Goal: Task Accomplishment & Management: Use online tool/utility

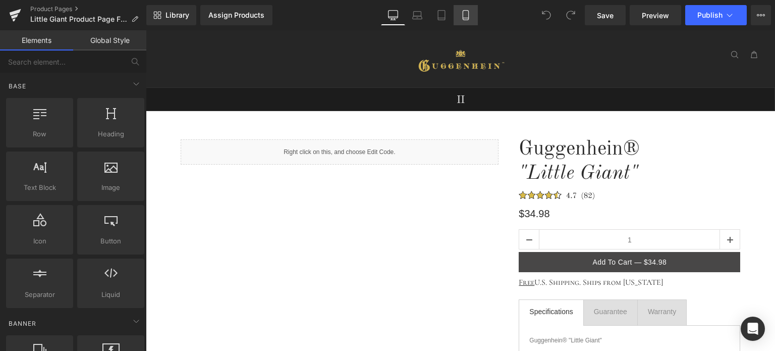
click at [467, 14] on icon at bounding box center [466, 15] width 10 height 10
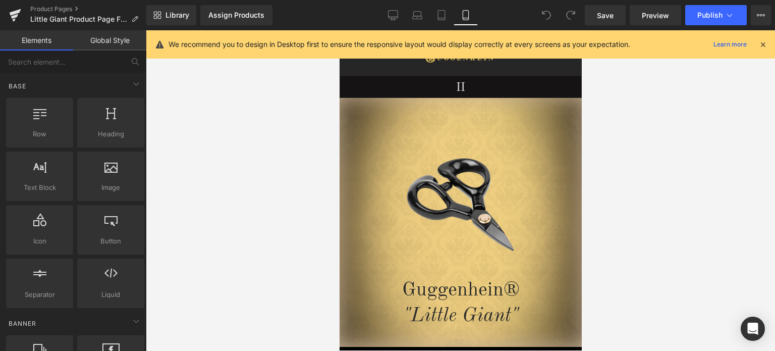
click at [766, 46] on icon at bounding box center [762, 44] width 9 height 9
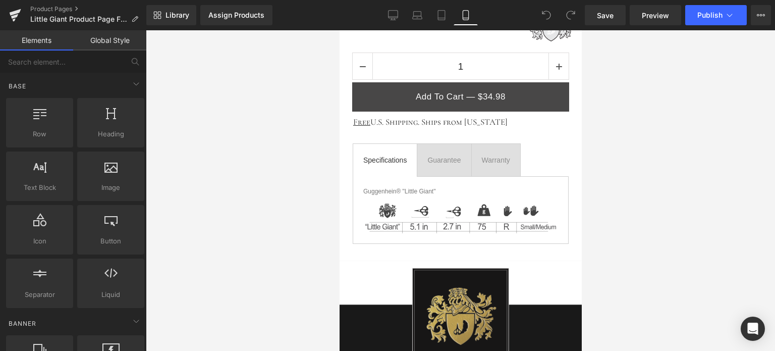
scroll to position [606, 0]
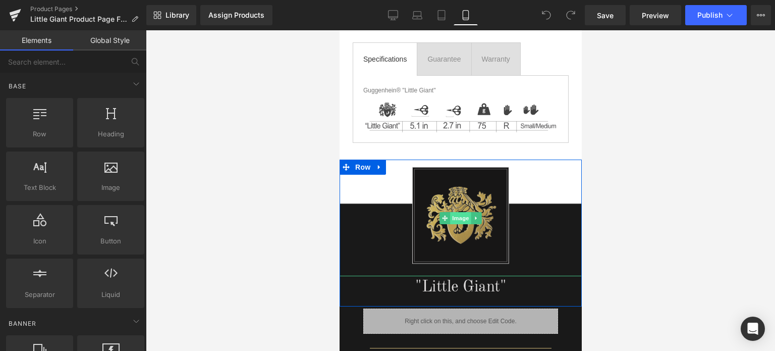
click at [450, 213] on span "Image" at bounding box center [460, 218] width 21 height 12
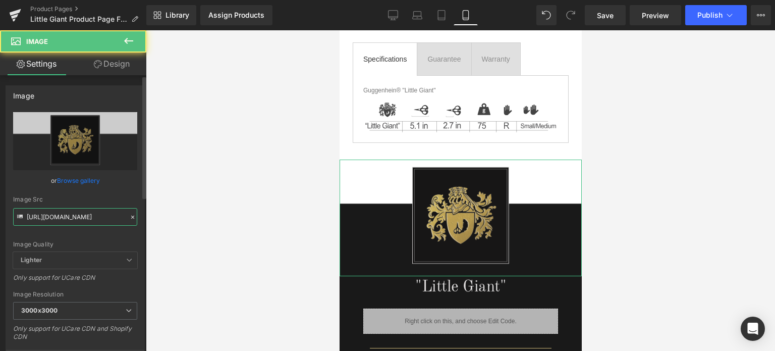
click at [73, 214] on input "[URL][DOMAIN_NAME]" at bounding box center [75, 217] width 124 height 18
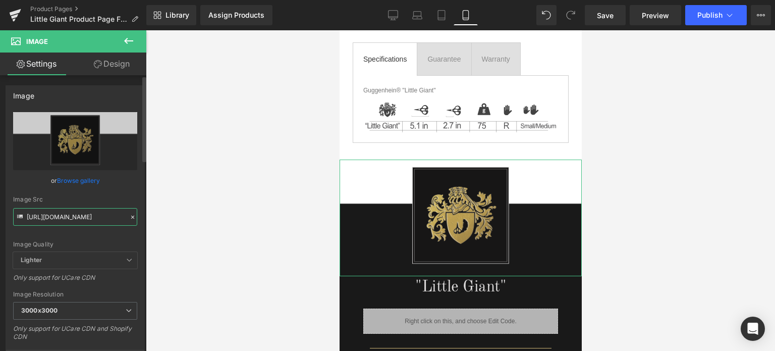
paste input "3_738ea684-6df7-40d6-9ed7-8db0995e4e70.png?v=175645166"
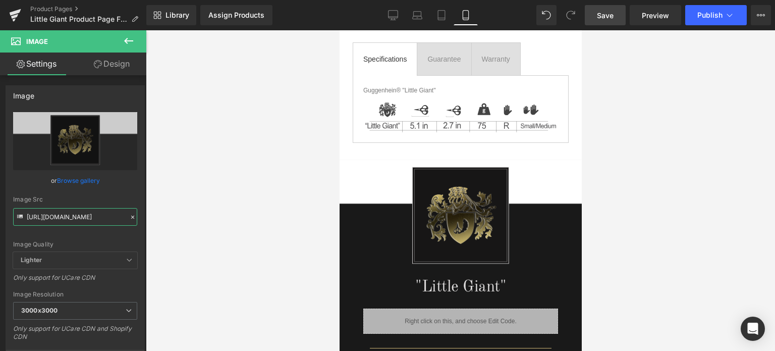
type input "[URL][DOMAIN_NAME]"
click at [610, 14] on span "Save" at bounding box center [605, 15] width 17 height 11
click at [656, 17] on span "Preview" at bounding box center [655, 15] width 27 height 11
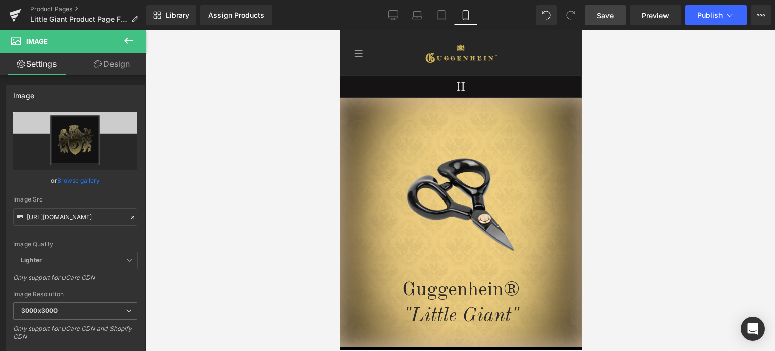
drag, startPoint x: 577, startPoint y: 142, endPoint x: 925, endPoint y: 88, distance: 351.8
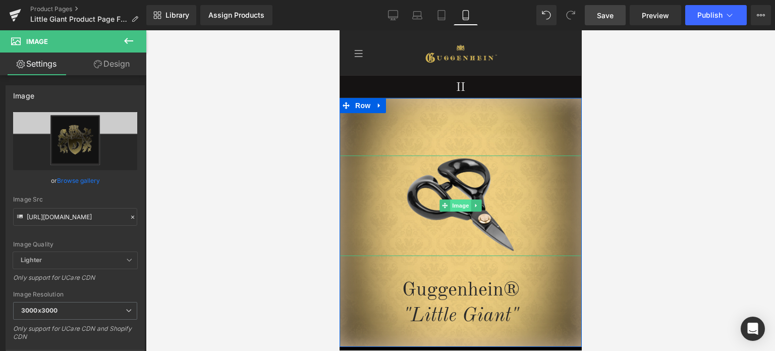
click at [455, 206] on span "Image" at bounding box center [460, 205] width 21 height 12
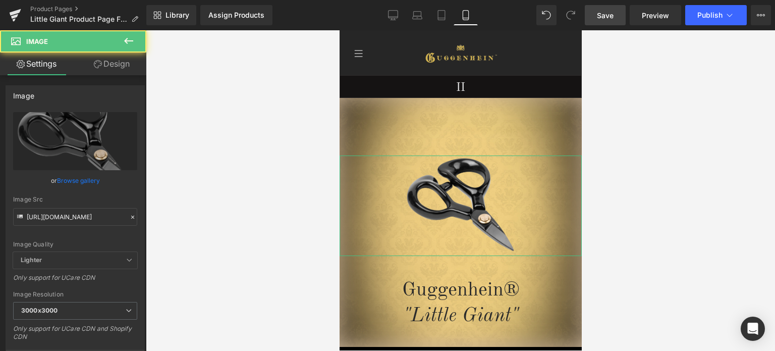
click at [122, 64] on link "Design" at bounding box center [111, 63] width 73 height 23
click at [0, 0] on div "Opacity" at bounding box center [0, 0] width 0 height 0
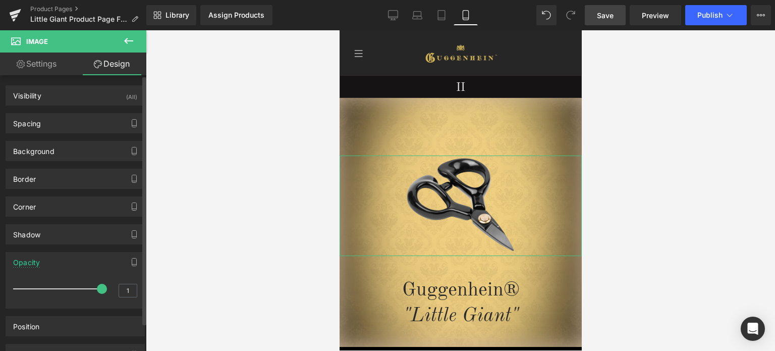
click at [62, 262] on div "Opacity" at bounding box center [75, 261] width 138 height 19
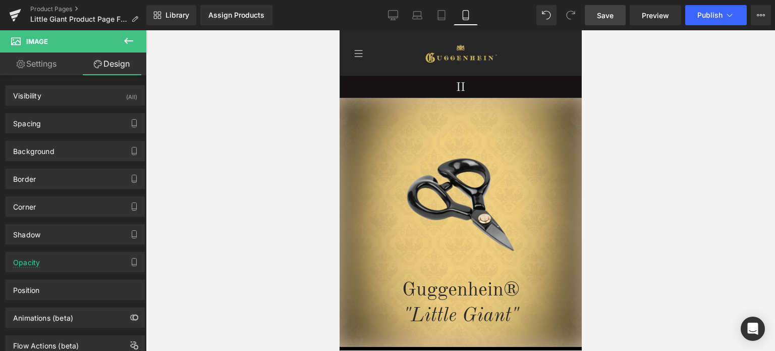
click at [611, 10] on span "Save" at bounding box center [605, 15] width 17 height 11
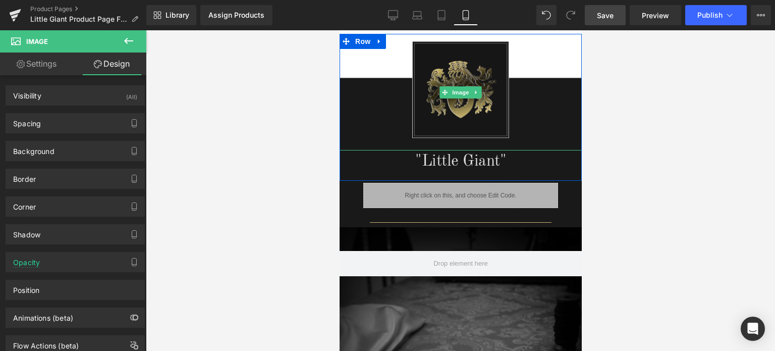
scroll to position [630, 0]
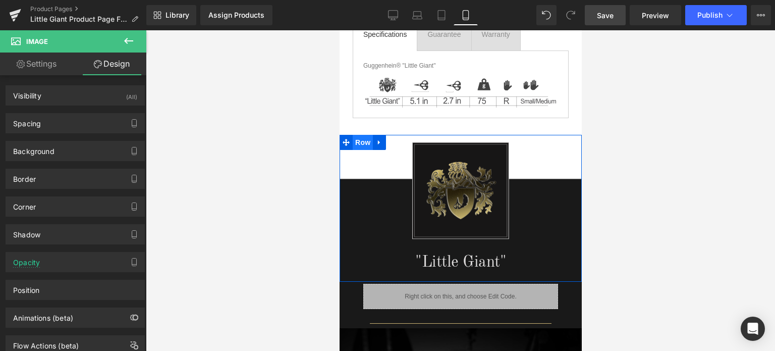
click at [361, 139] on span "Row" at bounding box center [362, 142] width 20 height 15
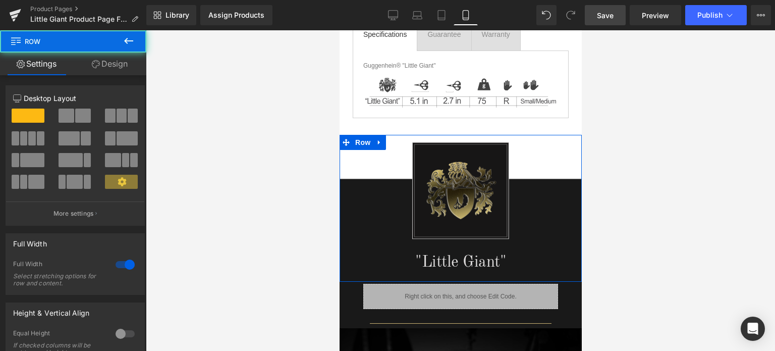
drag, startPoint x: 117, startPoint y: 65, endPoint x: 60, endPoint y: 153, distance: 105.8
click at [117, 65] on link "Design" at bounding box center [109, 63] width 73 height 23
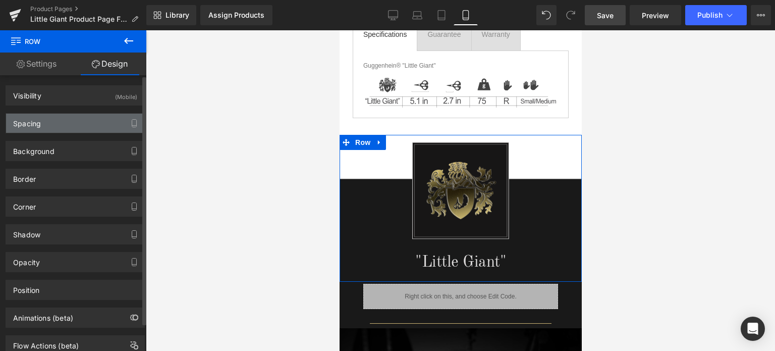
click at [64, 127] on div "Spacing" at bounding box center [75, 123] width 138 height 19
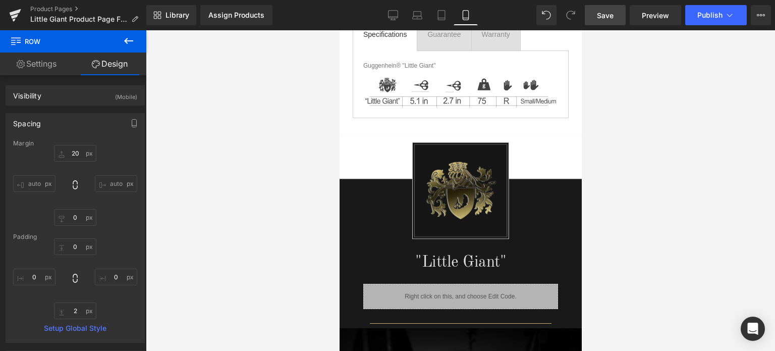
click at [606, 14] on span "Save" at bounding box center [605, 15] width 17 height 11
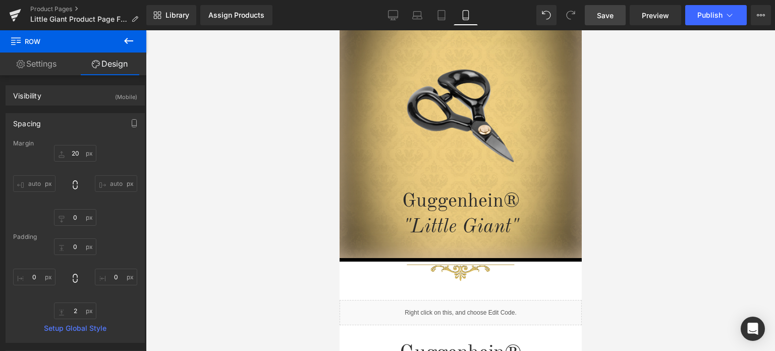
scroll to position [0, 0]
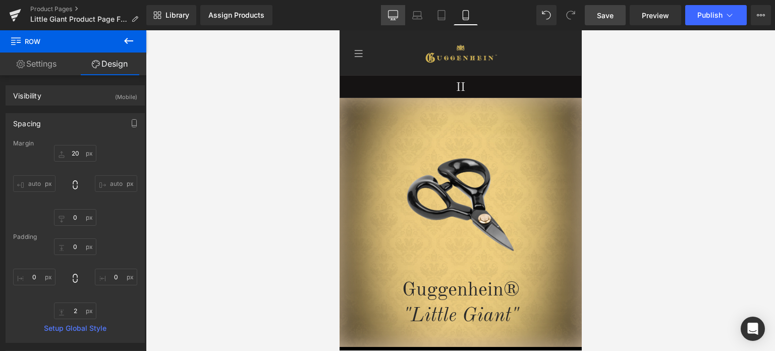
click at [394, 20] on link "Desktop" at bounding box center [393, 15] width 24 height 20
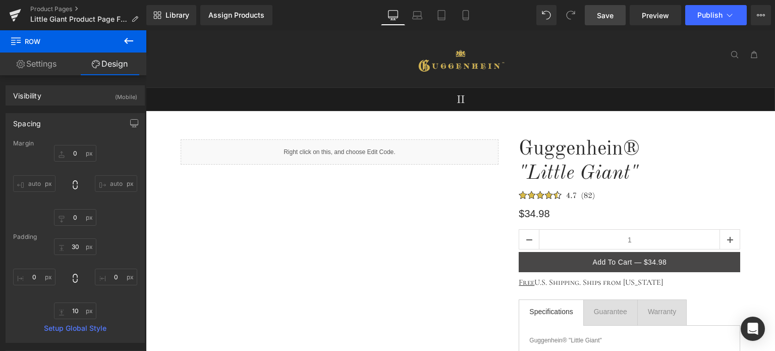
type input "0"
type input "30"
type input "0"
type input "10"
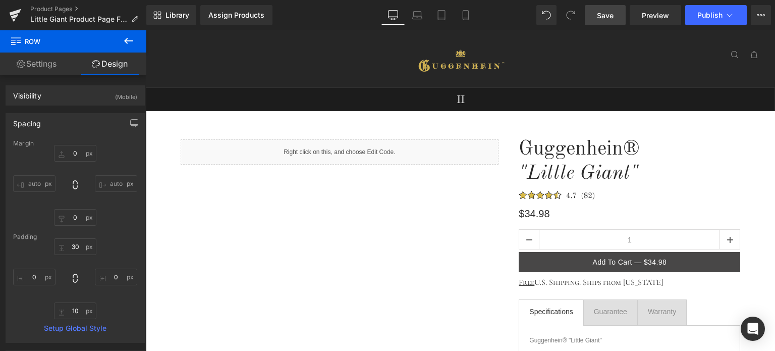
type input "0"
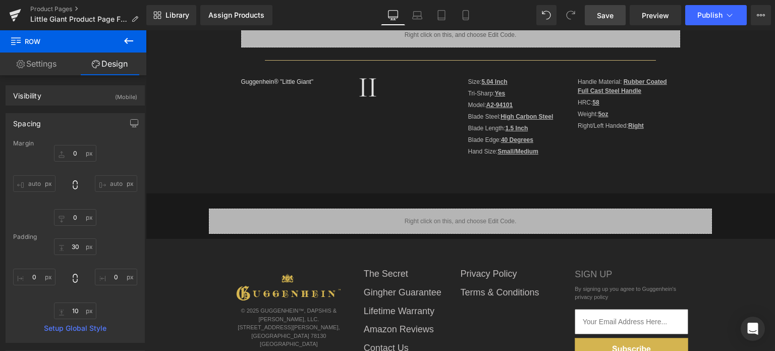
scroll to position [453, 0]
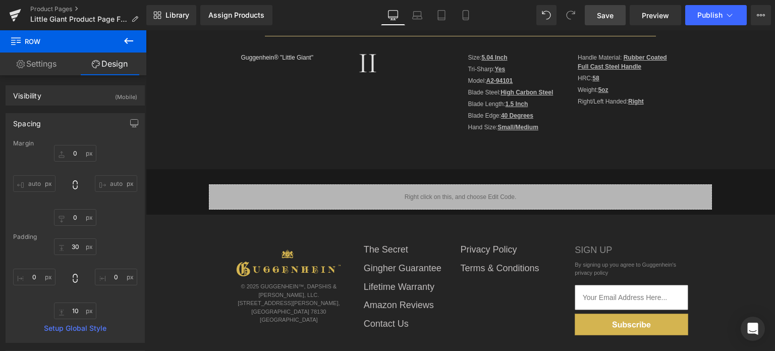
click at [129, 44] on icon at bounding box center [129, 41] width 12 height 12
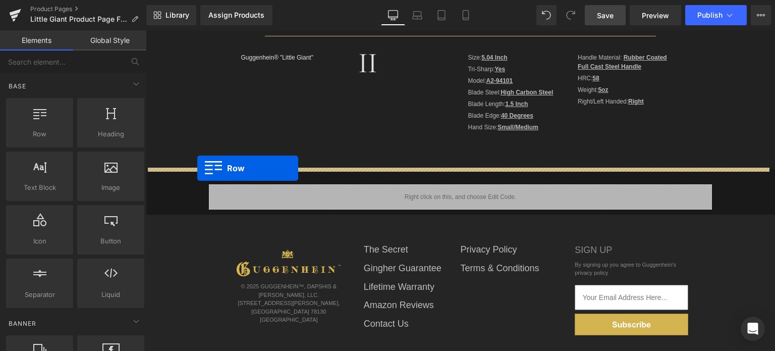
drag, startPoint x: 186, startPoint y: 151, endPoint x: 197, endPoint y: 168, distance: 20.7
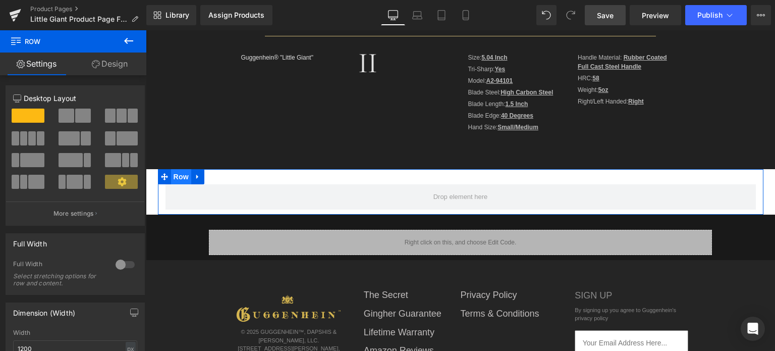
click at [175, 176] on span "Row" at bounding box center [181, 176] width 20 height 15
click at [111, 67] on link "Design" at bounding box center [109, 63] width 73 height 23
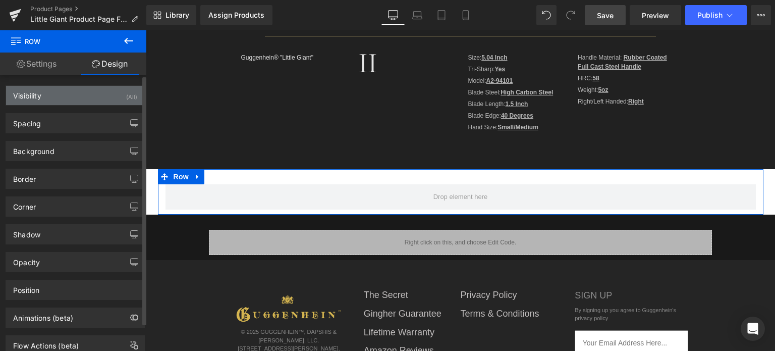
click at [85, 96] on div "Visibility (All)" at bounding box center [75, 95] width 138 height 19
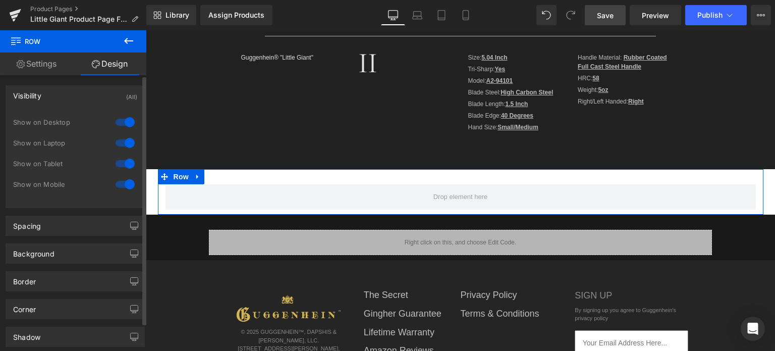
click at [123, 143] on div at bounding box center [125, 143] width 24 height 16
click at [118, 147] on div at bounding box center [125, 143] width 24 height 16
click at [127, 183] on div at bounding box center [125, 184] width 24 height 16
click at [179, 176] on span "Row" at bounding box center [181, 176] width 20 height 15
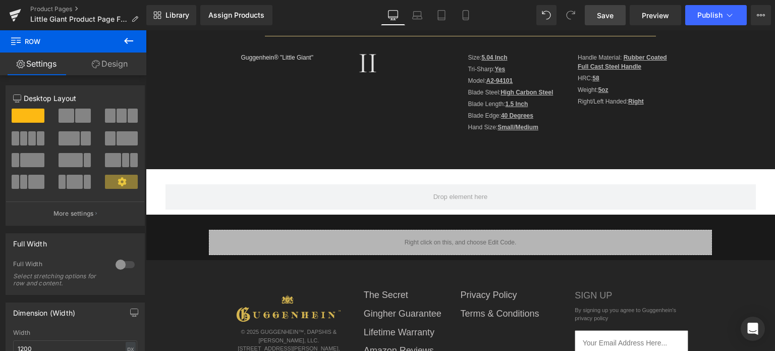
click at [127, 38] on icon at bounding box center [128, 41] width 9 height 6
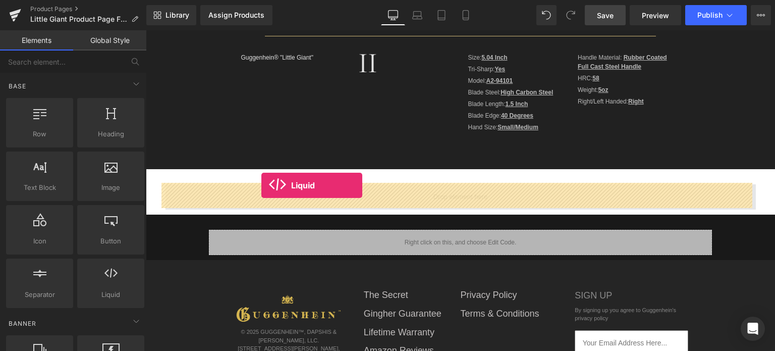
drag, startPoint x: 263, startPoint y: 309, endPoint x: 261, endPoint y: 185, distance: 124.1
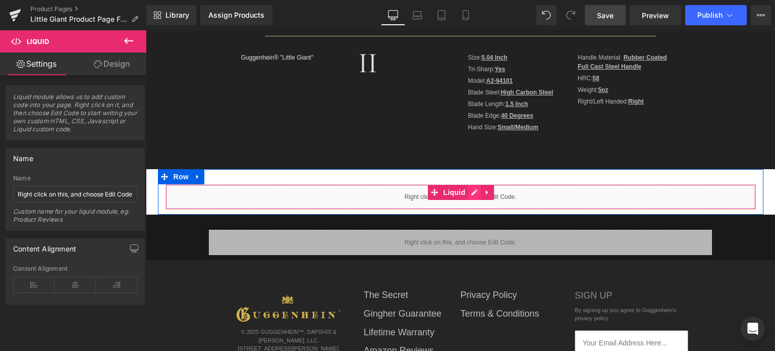
click at [468, 192] on div "Liquid" at bounding box center [461, 196] width 590 height 25
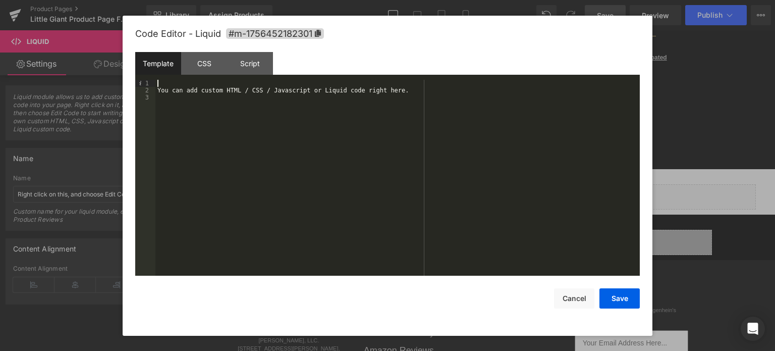
drag, startPoint x: 166, startPoint y: 86, endPoint x: 207, endPoint y: 120, distance: 53.0
click at [207, 120] on div "You can add custom HTML / CSS / Javascript or Liquid code right here." at bounding box center [397, 185] width 484 height 211
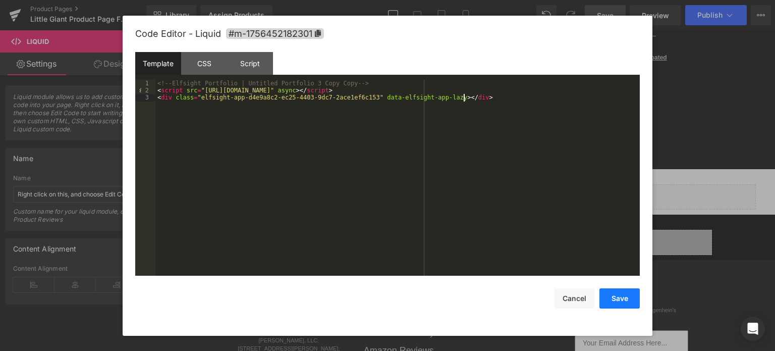
click at [616, 299] on button "Save" at bounding box center [619, 298] width 40 height 20
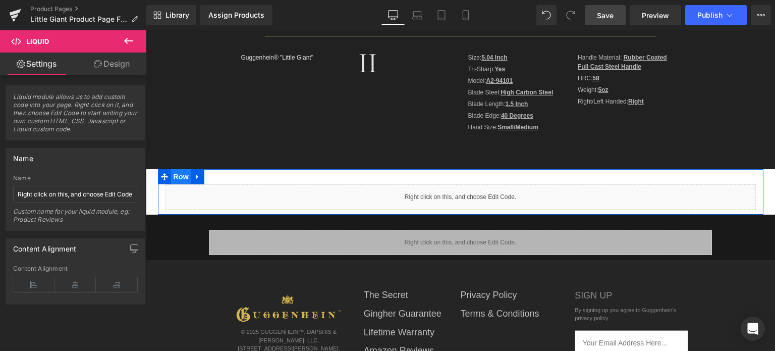
click at [171, 177] on span "Row" at bounding box center [181, 176] width 20 height 15
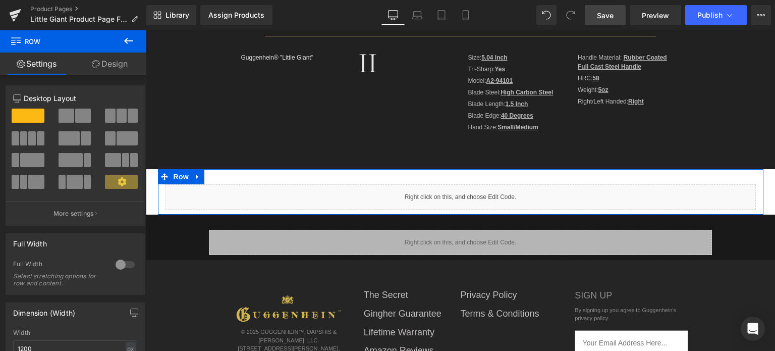
click at [116, 265] on div at bounding box center [125, 264] width 24 height 16
click at [160, 175] on span "Row" at bounding box center [169, 177] width 20 height 15
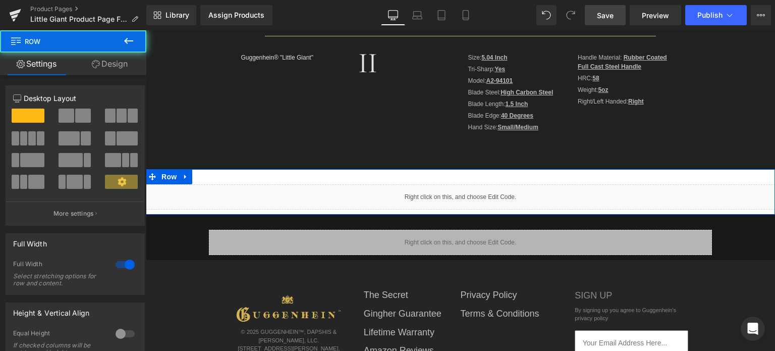
drag, startPoint x: 115, startPoint y: 64, endPoint x: 60, endPoint y: 196, distance: 142.9
click at [115, 64] on link "Design" at bounding box center [109, 63] width 73 height 23
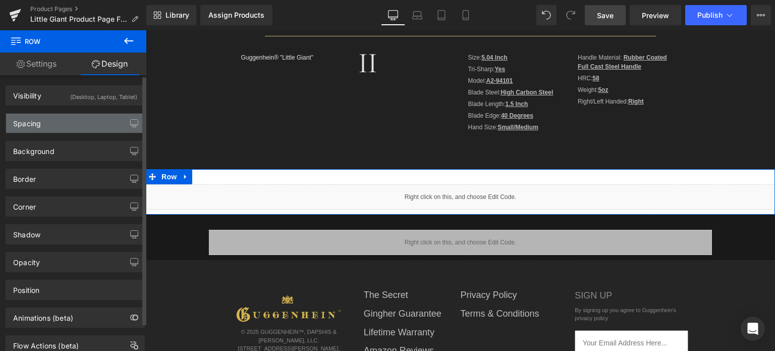
click at [62, 128] on div "Spacing" at bounding box center [75, 123] width 138 height 19
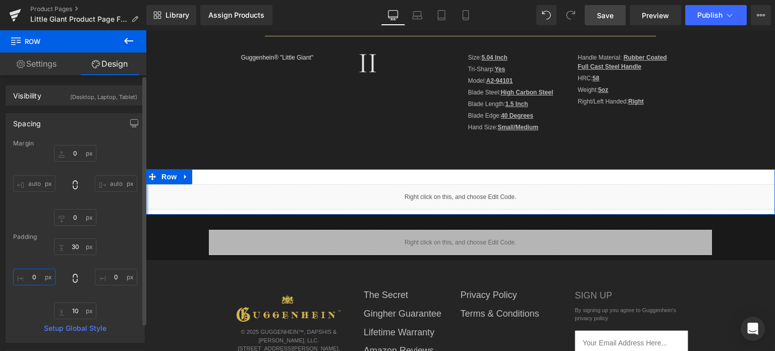
click at [39, 278] on input "0" at bounding box center [34, 276] width 42 height 17
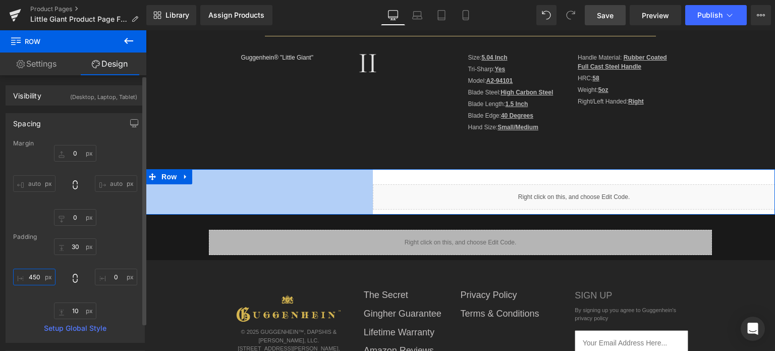
click at [28, 274] on input "450" at bounding box center [34, 276] width 42 height 17
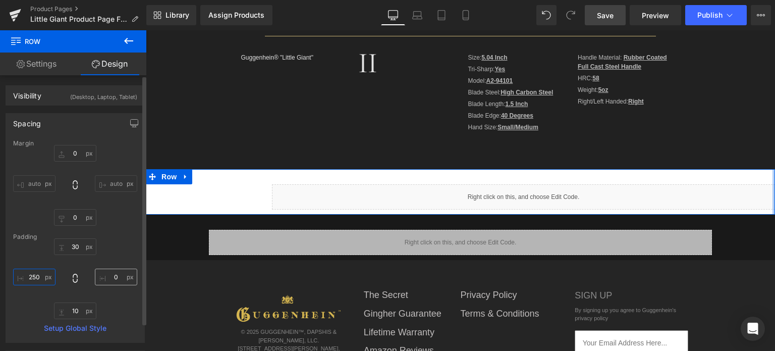
type input "250"
click at [115, 278] on input "0" at bounding box center [116, 276] width 42 height 17
type input "250"
click at [165, 175] on span "Row" at bounding box center [169, 177] width 20 height 15
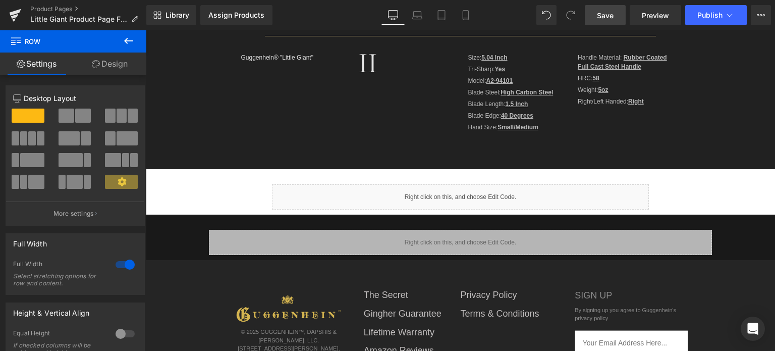
click at [116, 62] on link "Design" at bounding box center [109, 63] width 73 height 23
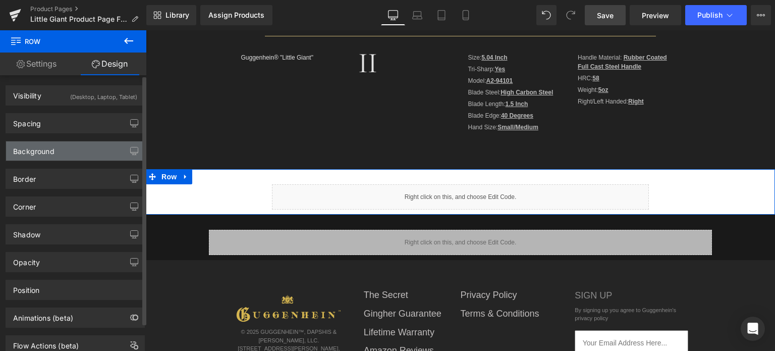
click at [62, 151] on div "Background" at bounding box center [75, 150] width 138 height 19
type input "transparent"
type input "0"
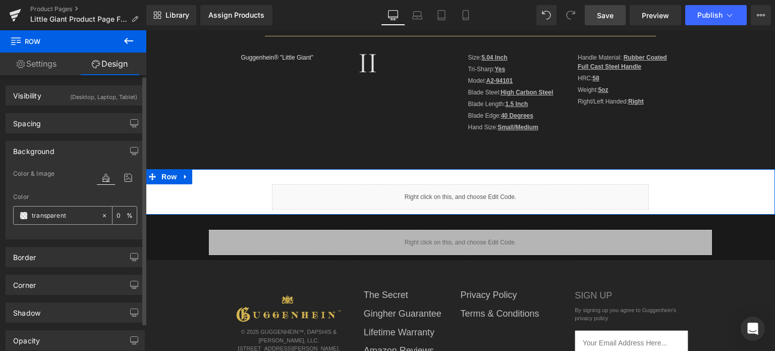
click at [24, 214] on span at bounding box center [24, 215] width 8 height 8
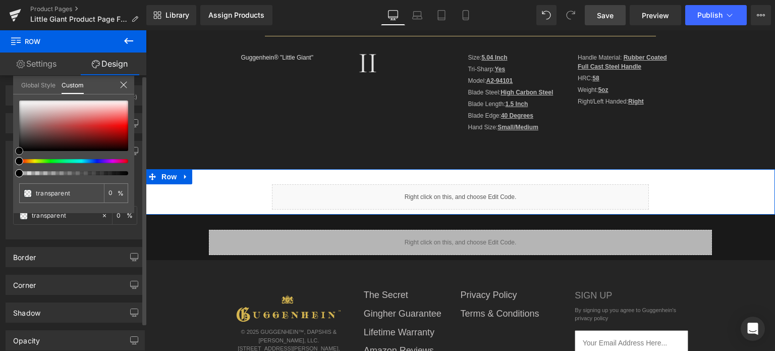
type input "#5b5757"
type input "100"
type input "#5b5757"
type input "100"
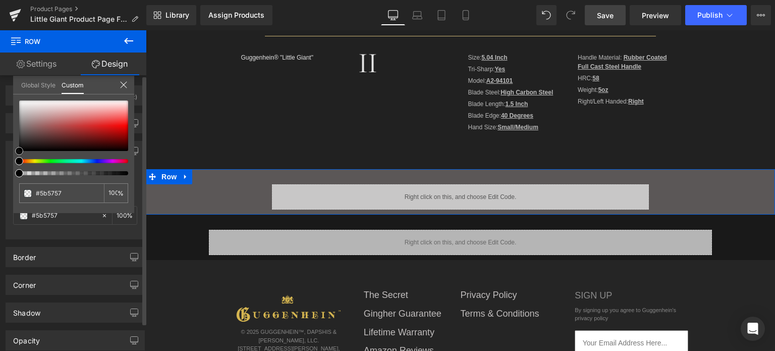
type input "#585454"
type input "#444040"
type input "#3e3b3b"
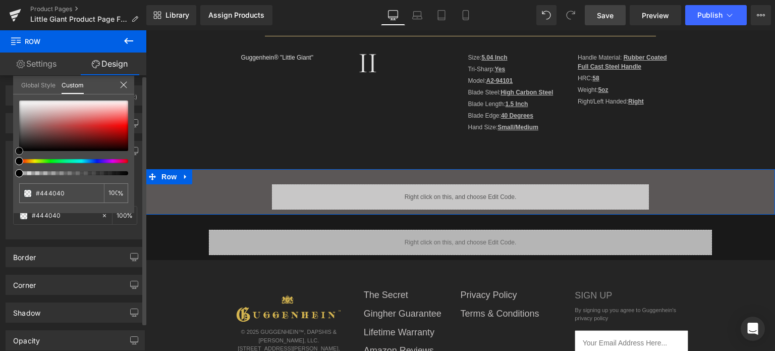
type input "#3e3b3b"
type input "#393636"
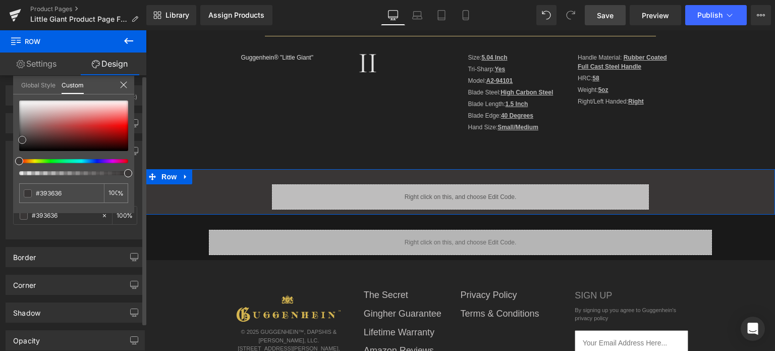
type input "#373333"
type input "#353030"
type input "#2f2c2c"
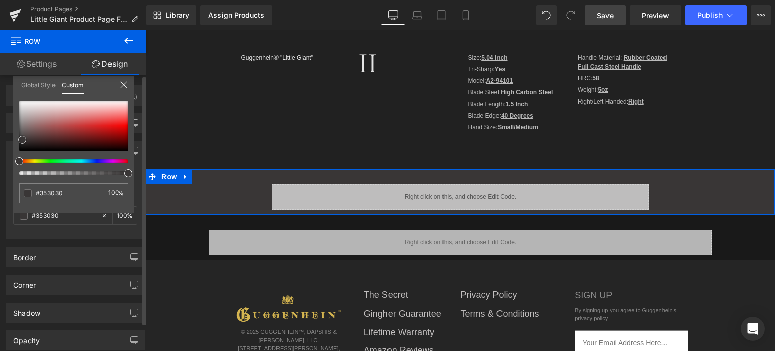
type input "#2f2c2c"
type input "#2c2a2a"
type input "#292727"
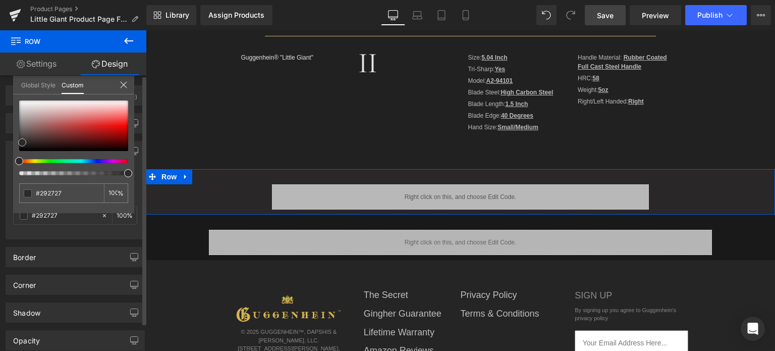
type input "#242222"
type input "#222020"
type input "#1f1d1d"
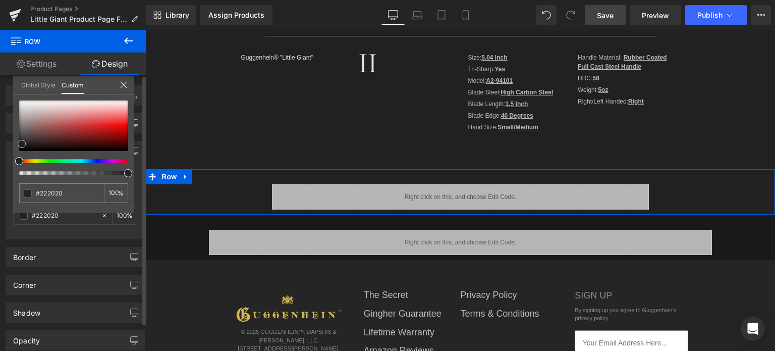
type input "#1f1d1d"
type input "#1c1b1b"
type input "#1f1d1d"
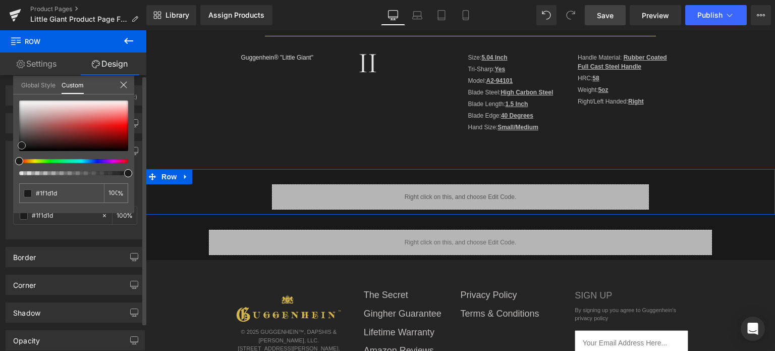
type input "#212020"
type input "#272525"
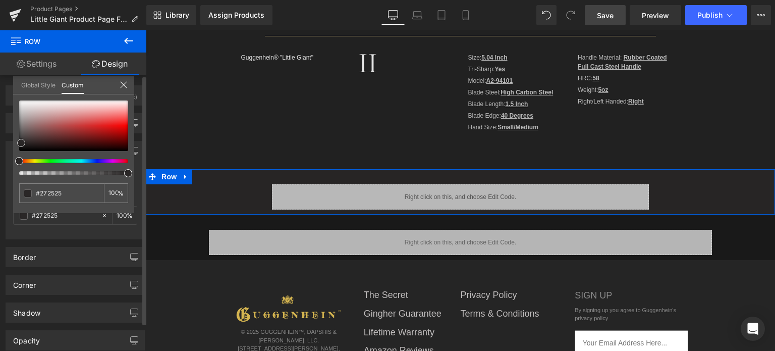
type input "#2a2727"
type input "#2c2a2a"
type input "#292727"
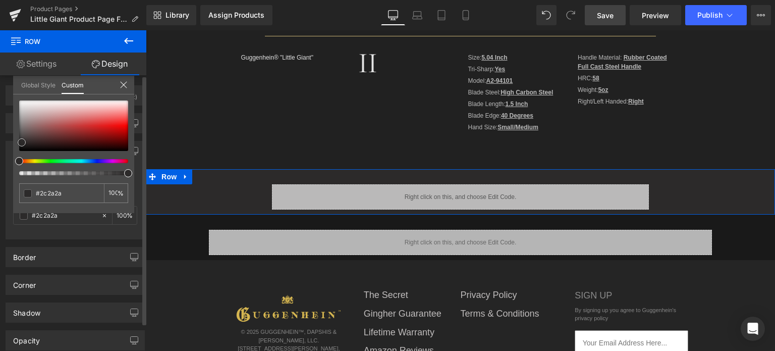
type input "#292727"
drag, startPoint x: 22, startPoint y: 133, endPoint x: 22, endPoint y: 143, distance: 9.6
click at [22, 143] on div at bounding box center [73, 125] width 109 height 50
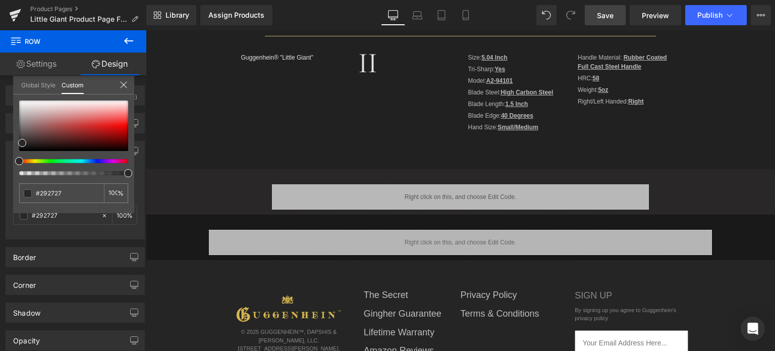
drag, startPoint x: 498, startPoint y: 187, endPoint x: 543, endPoint y: 178, distance: 45.8
click at [499, 187] on body "Guggenhein 0 SHOPPING CART CLOSE No Products in the Cart . . . TOTAL: $0.00 PRO…" at bounding box center [460, 90] width 629 height 1024
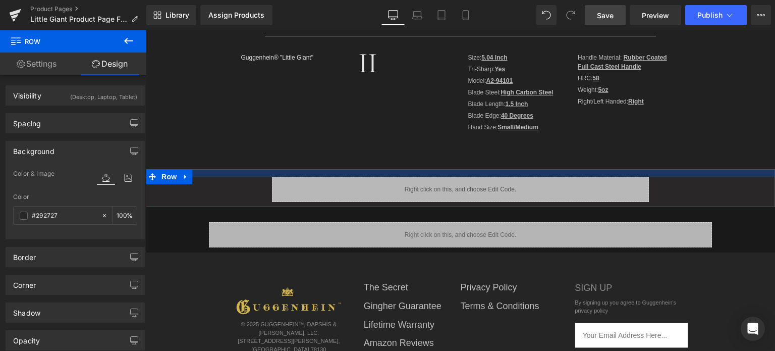
click at [591, 165] on div "II Heading Row II Heading Row II Heading Row II Heading Row Image Guggenhein® "…" at bounding box center [460, 102] width 629 height 935
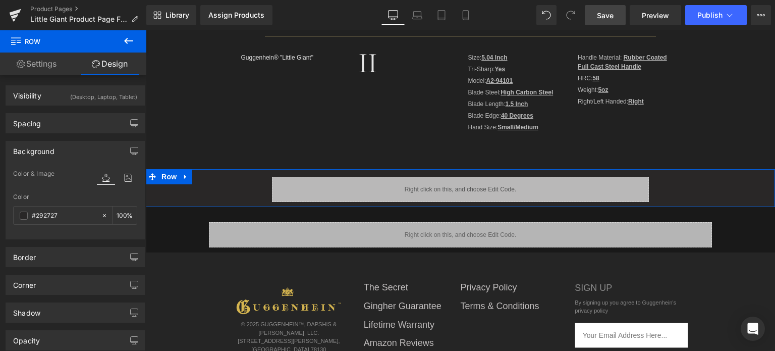
click at [613, 15] on span "Save" at bounding box center [605, 15] width 17 height 11
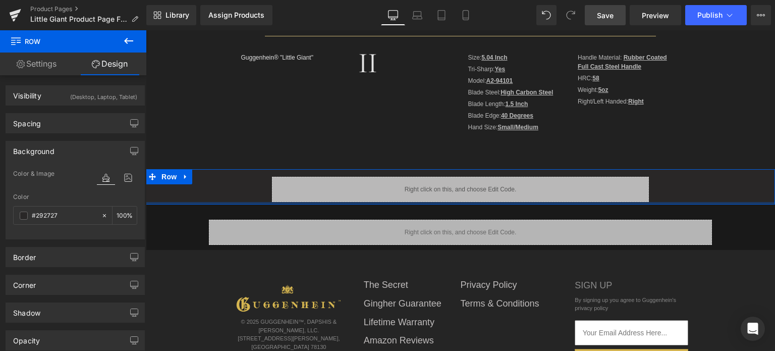
click at [511, 200] on div "Liquid Row 250px 250px" at bounding box center [460, 186] width 629 height 35
click at [169, 178] on span "Row" at bounding box center [169, 176] width 20 height 15
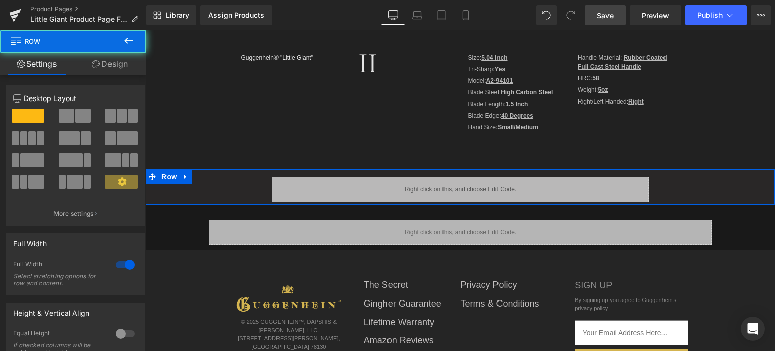
click at [116, 64] on link "Design" at bounding box center [109, 63] width 73 height 23
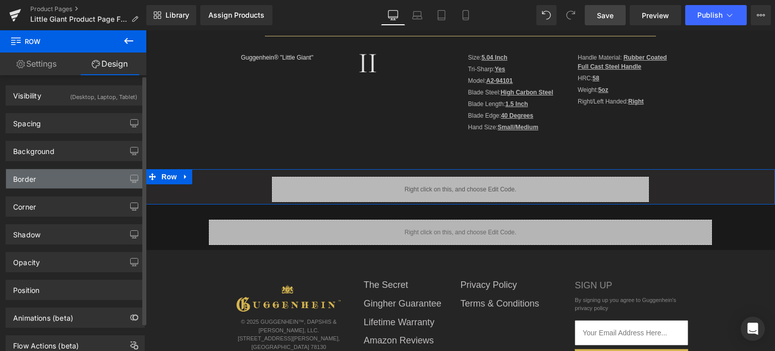
type input "0"
type input "15"
type input "250"
type input "5"
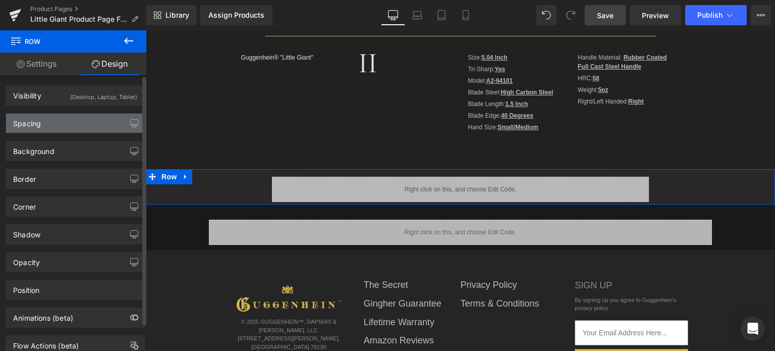
click at [77, 123] on div "Spacing" at bounding box center [75, 123] width 138 height 19
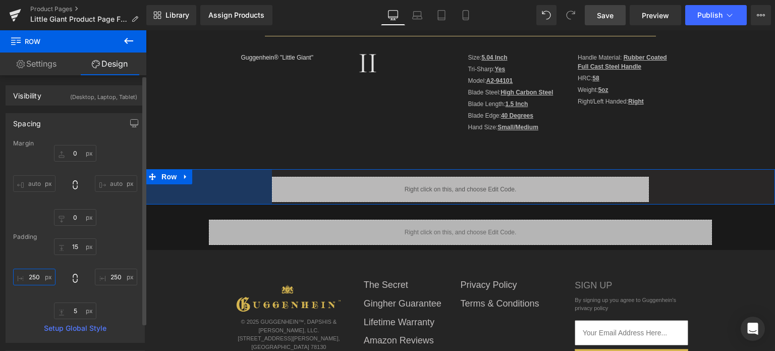
click at [37, 279] on input "250" at bounding box center [34, 276] width 42 height 17
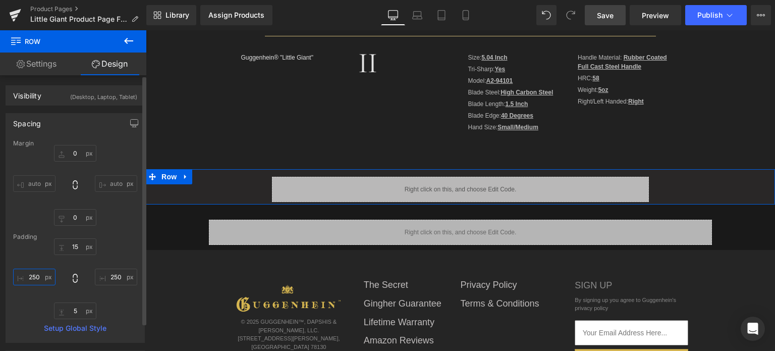
click at [32, 280] on input "250" at bounding box center [34, 276] width 42 height 17
click at [32, 277] on input "250" at bounding box center [34, 276] width 42 height 17
click at [29, 276] on input "250" at bounding box center [34, 276] width 42 height 17
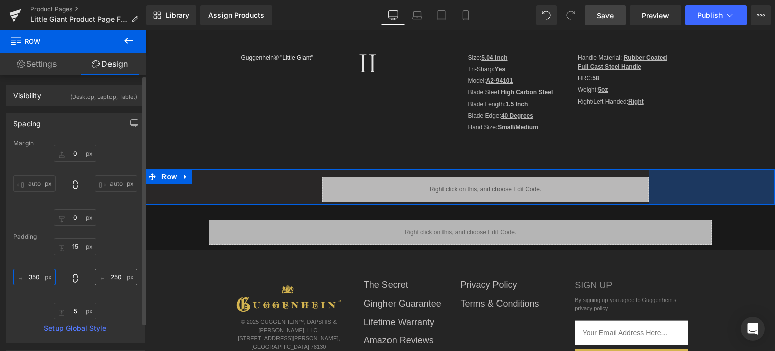
type input "350"
click at [112, 276] on input "250" at bounding box center [116, 276] width 42 height 17
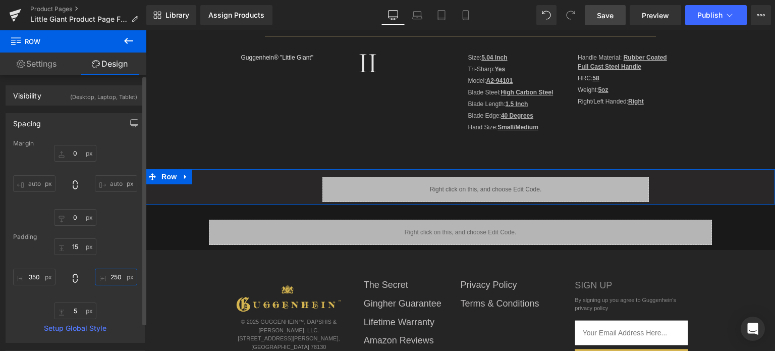
click at [109, 277] on input "250" at bounding box center [116, 276] width 42 height 17
click at [106, 276] on input "250" at bounding box center [116, 276] width 42 height 17
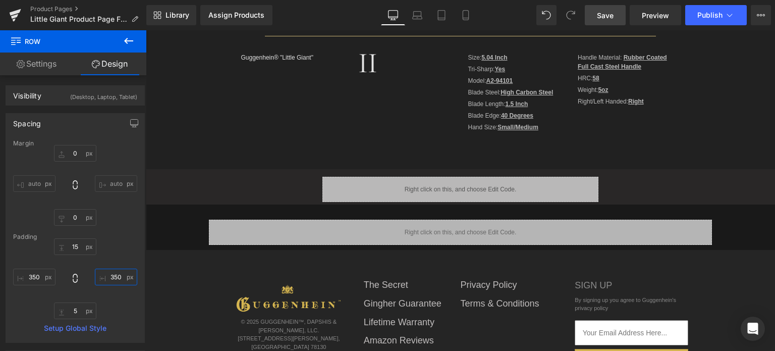
type input "350"
click at [614, 14] on span "Save" at bounding box center [605, 15] width 17 height 11
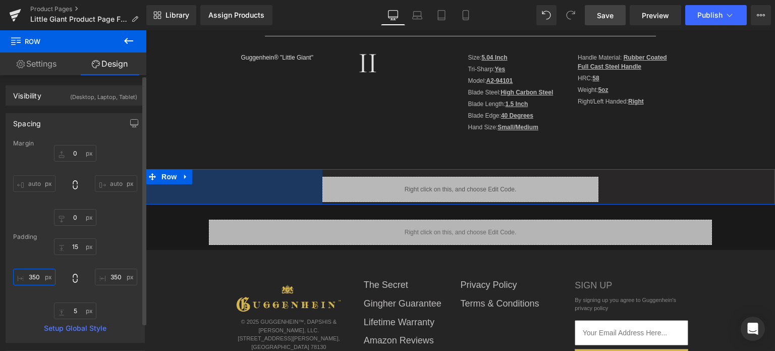
click at [34, 273] on input "350" at bounding box center [34, 276] width 42 height 17
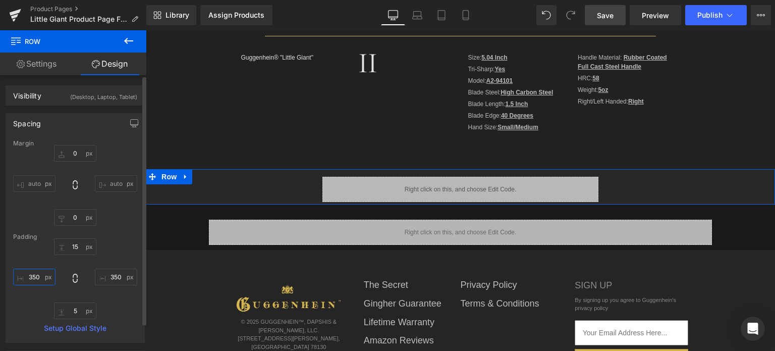
click at [30, 279] on input "350" at bounding box center [34, 276] width 42 height 17
click at [27, 275] on input "350" at bounding box center [34, 276] width 42 height 17
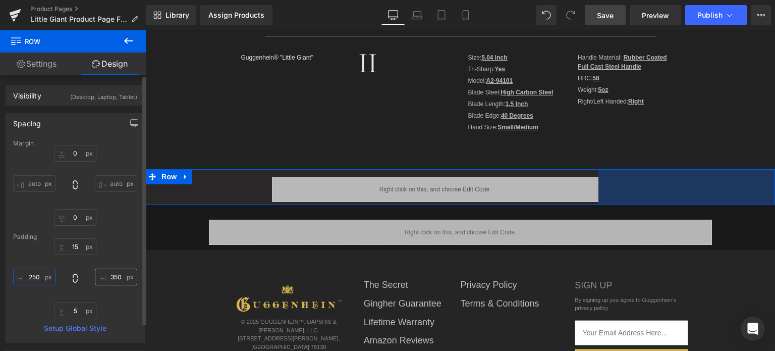
type input "250"
click at [111, 276] on input "350" at bounding box center [116, 276] width 42 height 17
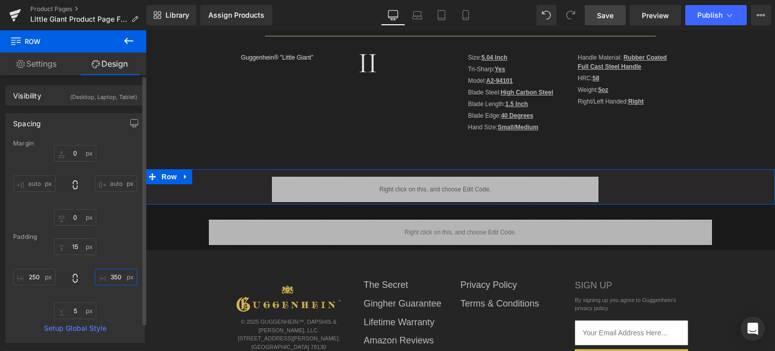
click at [109, 274] on input "350" at bounding box center [116, 276] width 42 height 17
click at [106, 275] on input "350" at bounding box center [116, 276] width 42 height 17
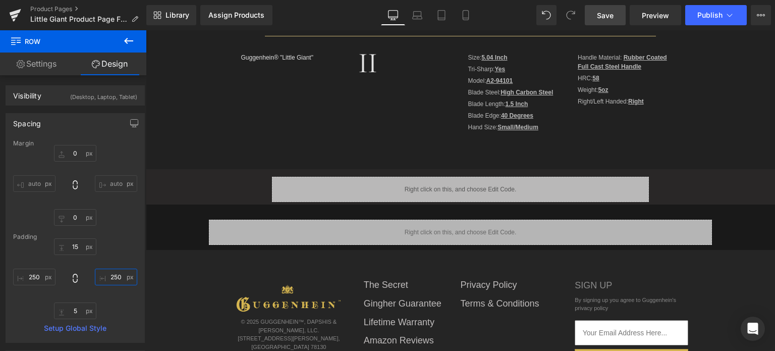
type input "250"
click at [613, 15] on span "Save" at bounding box center [605, 15] width 17 height 11
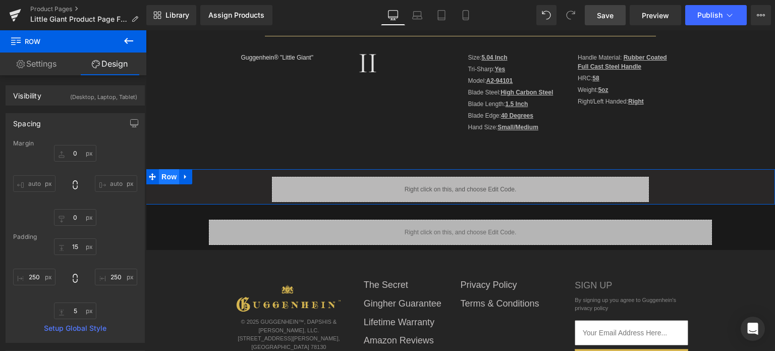
click at [172, 179] on span "Row" at bounding box center [169, 176] width 20 height 15
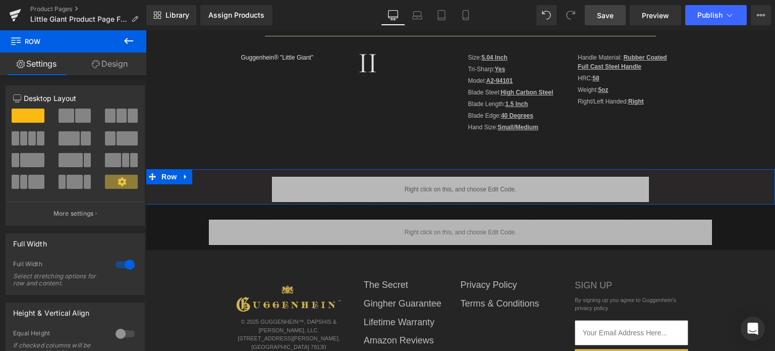
drag, startPoint x: 118, startPoint y: 66, endPoint x: 52, endPoint y: 142, distance: 100.2
click at [118, 66] on link "Design" at bounding box center [109, 63] width 73 height 23
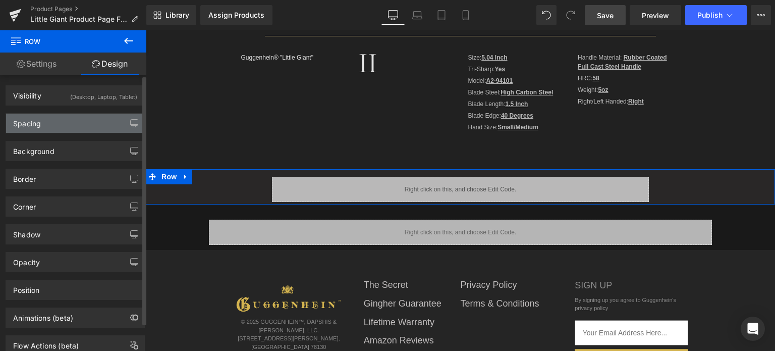
type input "0"
type input "15"
type input "250"
type input "5"
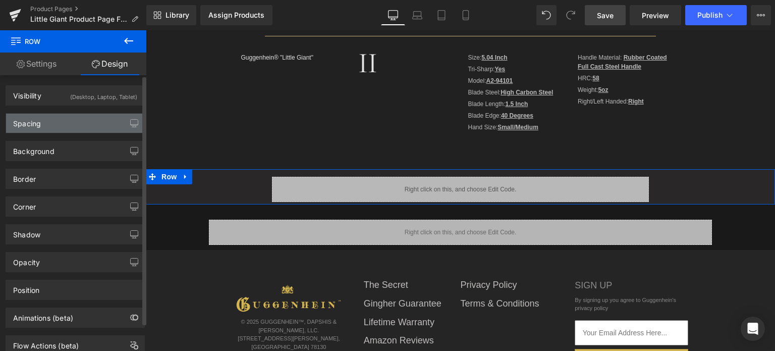
click at [62, 122] on div "Spacing" at bounding box center [75, 123] width 138 height 19
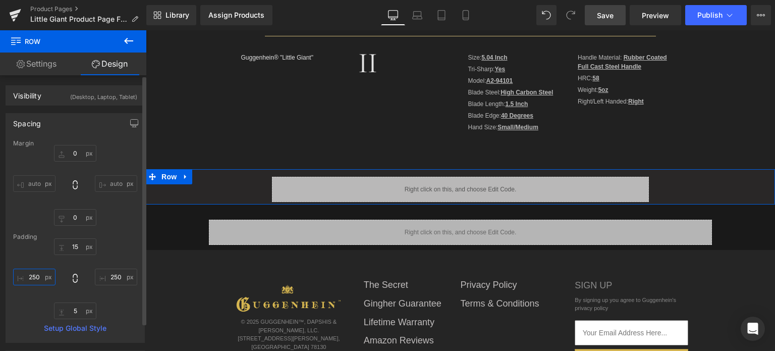
click at [42, 278] on input "250" at bounding box center [34, 276] width 42 height 17
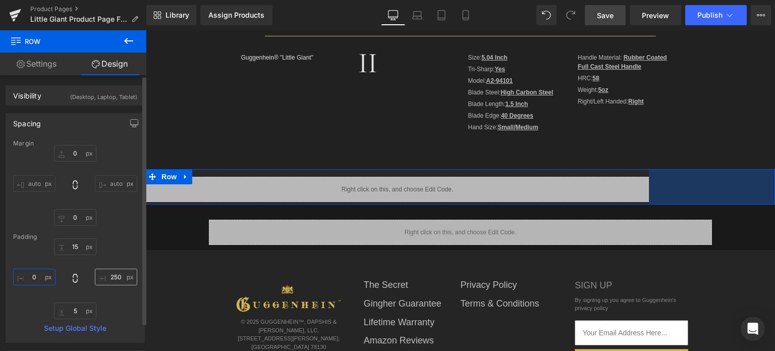
type input "0"
click at [119, 280] on input "250" at bounding box center [116, 276] width 42 height 17
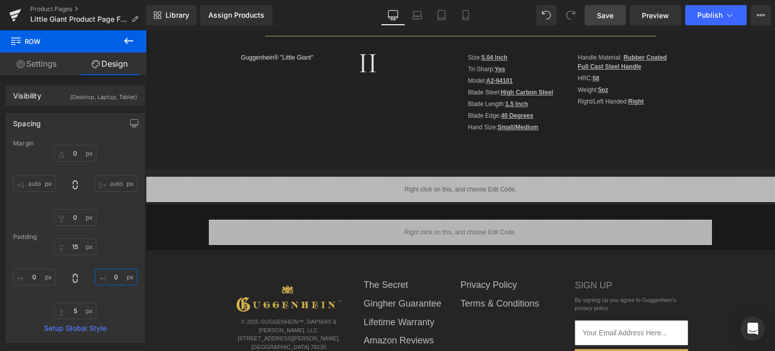
type input "0"
click at [610, 15] on span "Save" at bounding box center [605, 15] width 17 height 11
click at [128, 42] on icon at bounding box center [129, 41] width 12 height 12
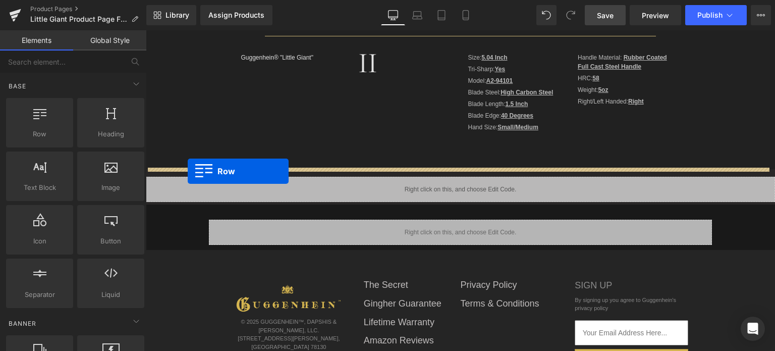
drag, startPoint x: 193, startPoint y: 161, endPoint x: 188, endPoint y: 172, distance: 11.5
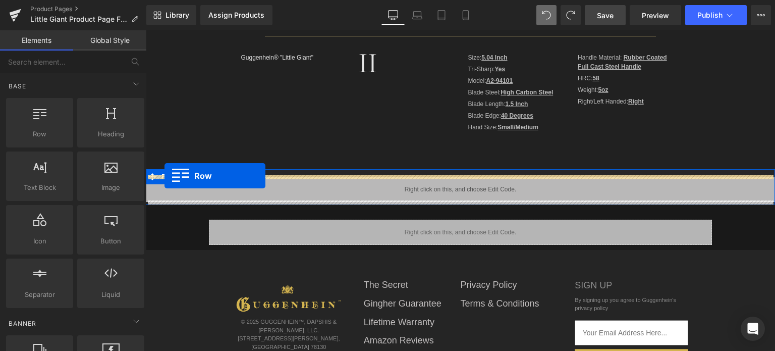
drag, startPoint x: 183, startPoint y: 158, endPoint x: 165, endPoint y: 176, distance: 26.0
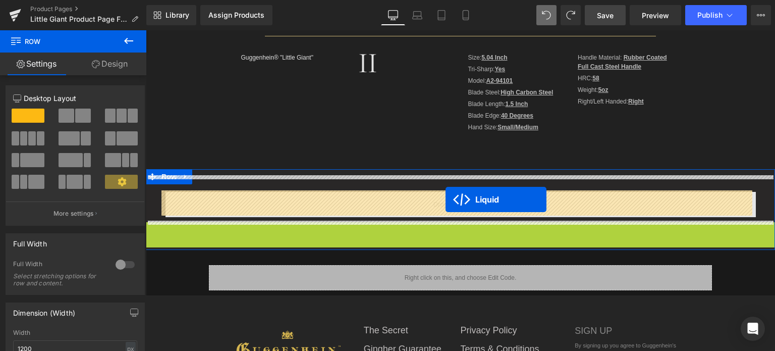
drag, startPoint x: 431, startPoint y: 226, endPoint x: 446, endPoint y: 200, distance: 30.0
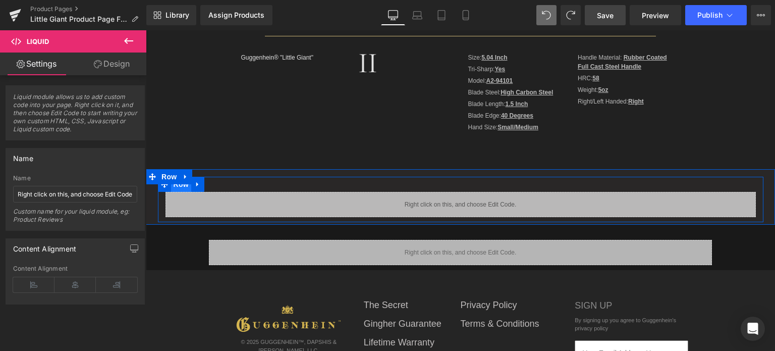
click at [178, 185] on span "Row" at bounding box center [181, 184] width 20 height 15
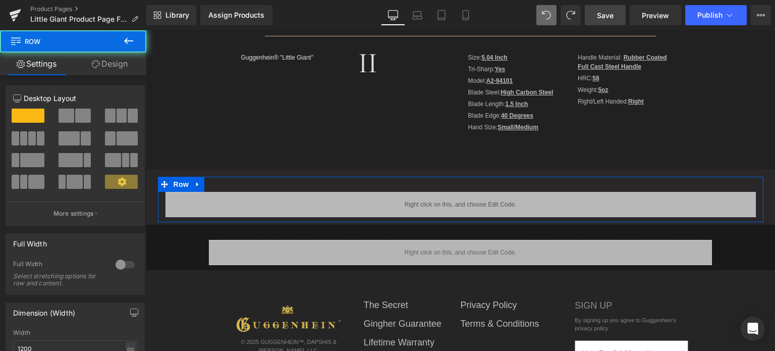
click at [109, 65] on link "Design" at bounding box center [109, 63] width 73 height 23
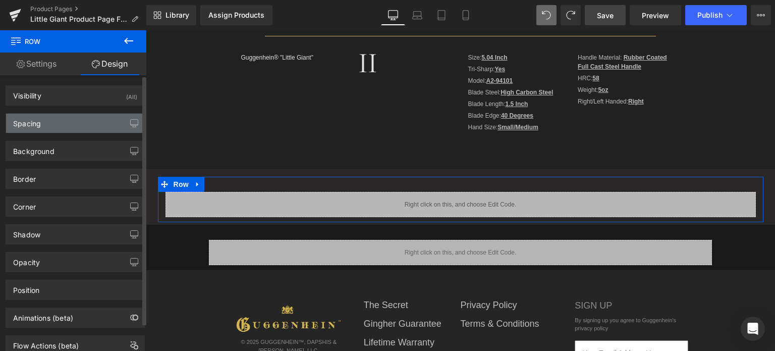
click at [63, 120] on div "Spacing" at bounding box center [75, 123] width 138 height 19
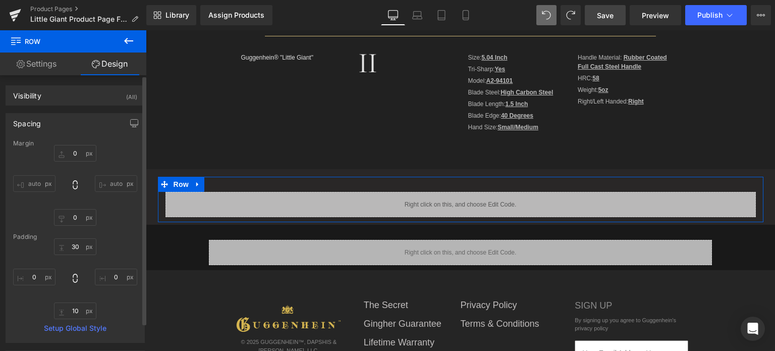
click at [41, 121] on div "Spacing" at bounding box center [75, 123] width 138 height 19
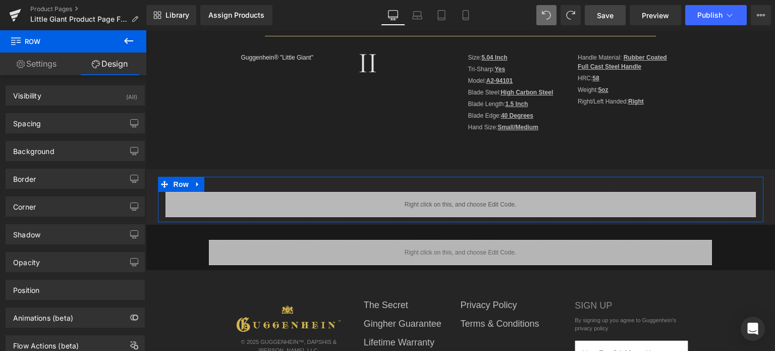
click at [51, 63] on link "Settings" at bounding box center [36, 63] width 73 height 23
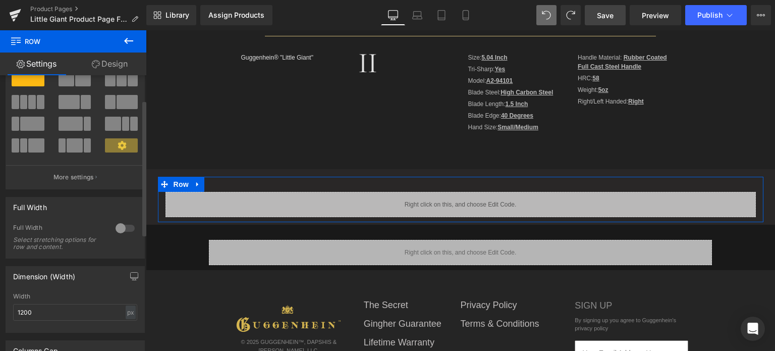
scroll to position [50, 0]
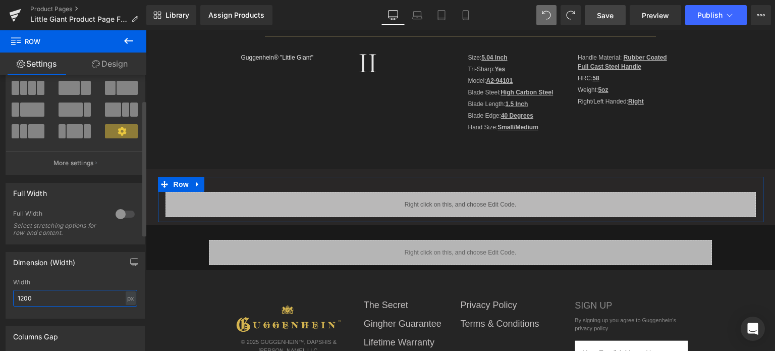
drag, startPoint x: 39, startPoint y: 298, endPoint x: 8, endPoint y: 299, distance: 31.3
click at [8, 299] on div "1200px Width 1200 px % px" at bounding box center [75, 298] width 138 height 39
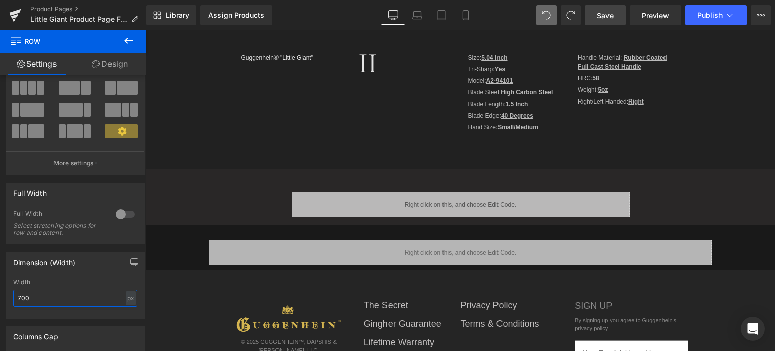
type input "700"
click at [612, 20] on span "Save" at bounding box center [605, 15] width 17 height 11
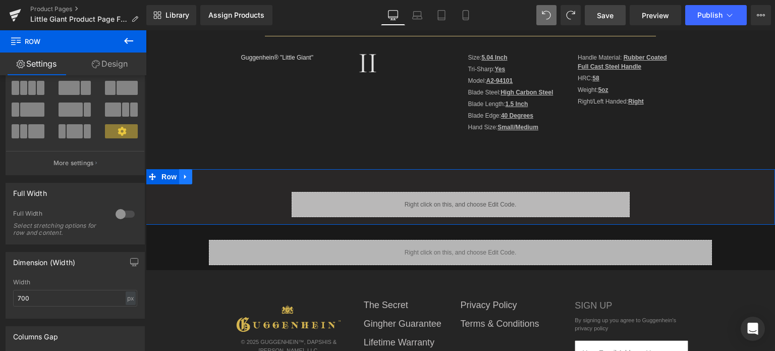
click at [185, 175] on link at bounding box center [185, 176] width 13 height 15
click at [208, 176] on icon at bounding box center [211, 177] width 7 height 8
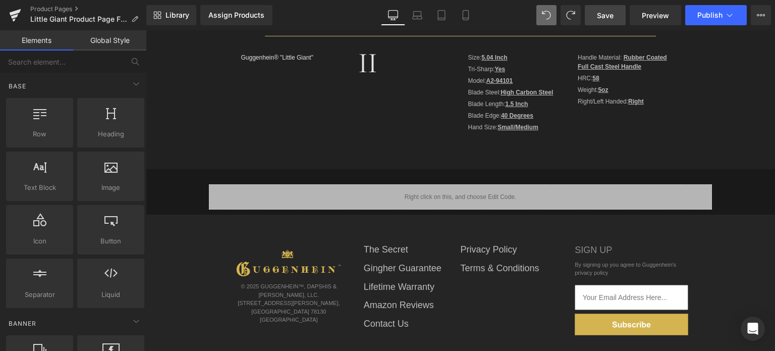
click at [605, 15] on span "Save" at bounding box center [605, 15] width 17 height 11
click at [422, 19] on icon at bounding box center [418, 17] width 10 height 3
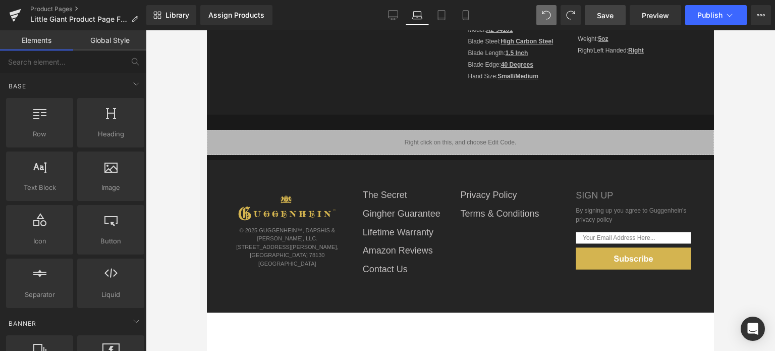
scroll to position [343, 0]
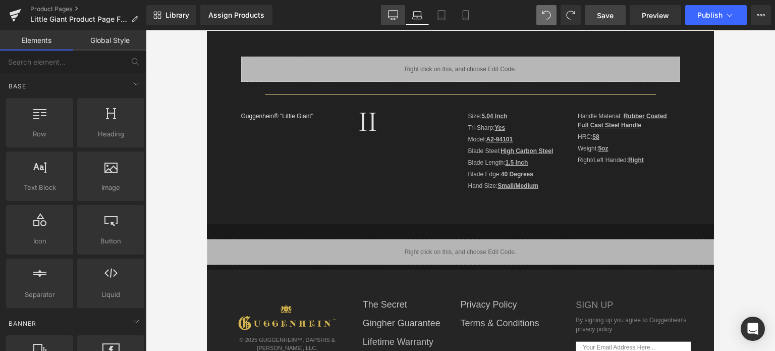
click at [394, 19] on icon at bounding box center [393, 15] width 10 height 10
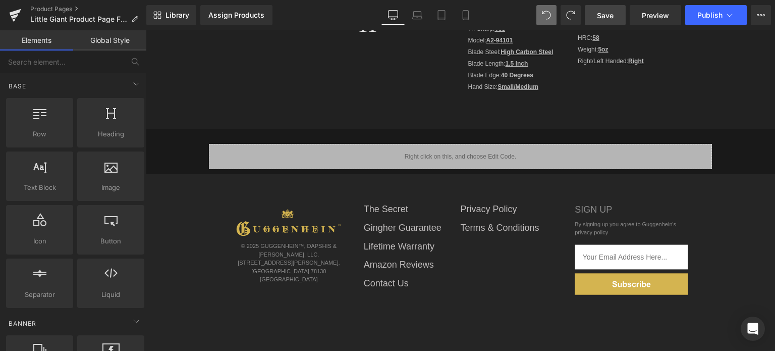
scroll to position [489, 0]
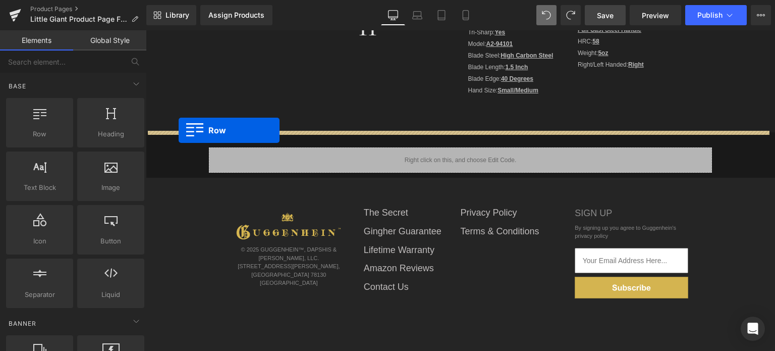
drag, startPoint x: 183, startPoint y: 151, endPoint x: 179, endPoint y: 131, distance: 21.1
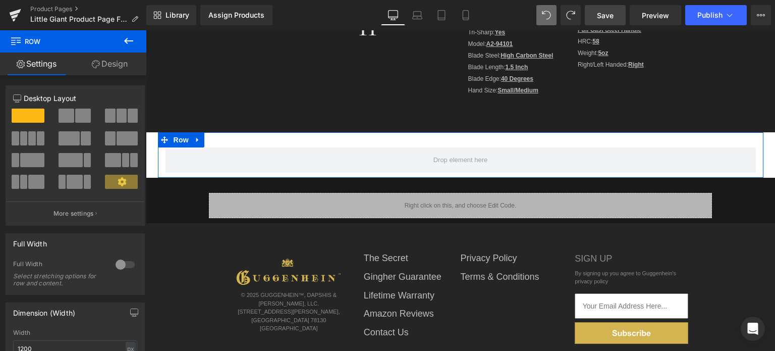
click at [120, 64] on link "Design" at bounding box center [109, 63] width 73 height 23
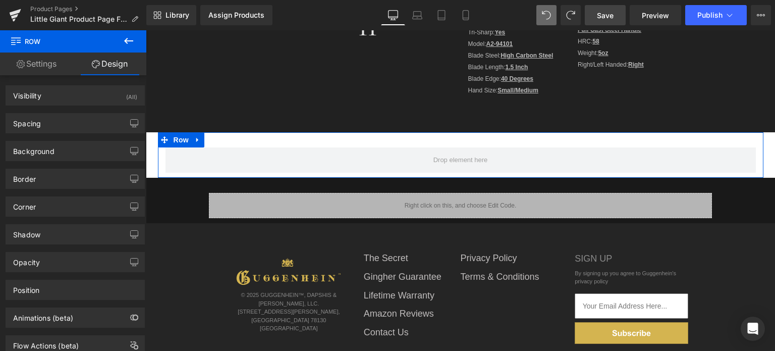
click at [38, 66] on link "Settings" at bounding box center [36, 63] width 73 height 23
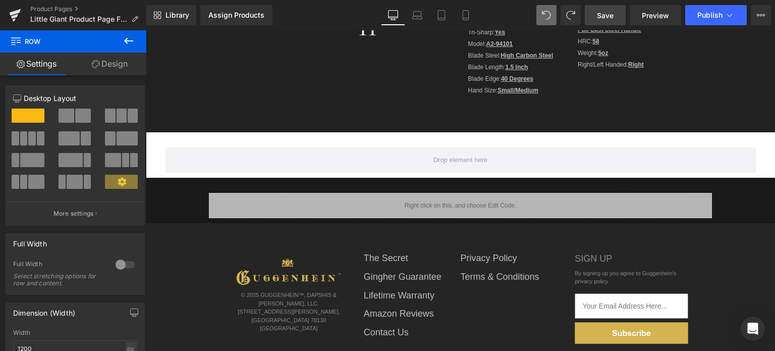
click at [129, 37] on icon at bounding box center [129, 41] width 12 height 12
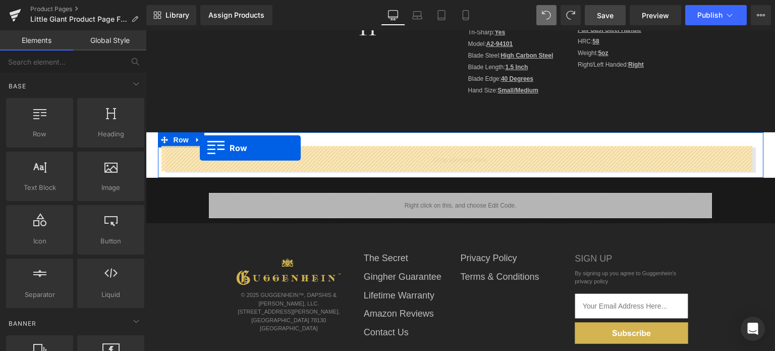
drag, startPoint x: 205, startPoint y: 150, endPoint x: 200, endPoint y: 148, distance: 6.1
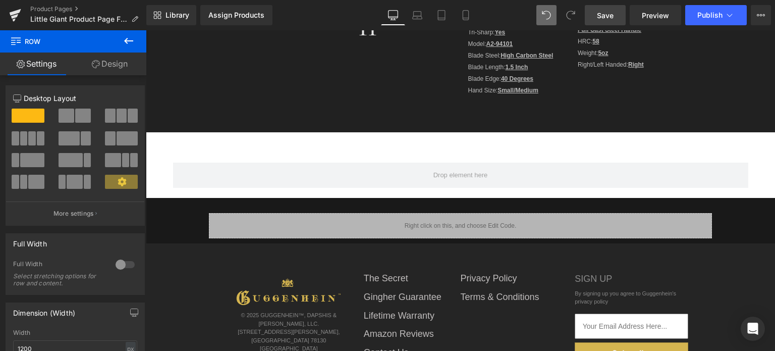
click at [126, 35] on icon at bounding box center [129, 41] width 12 height 12
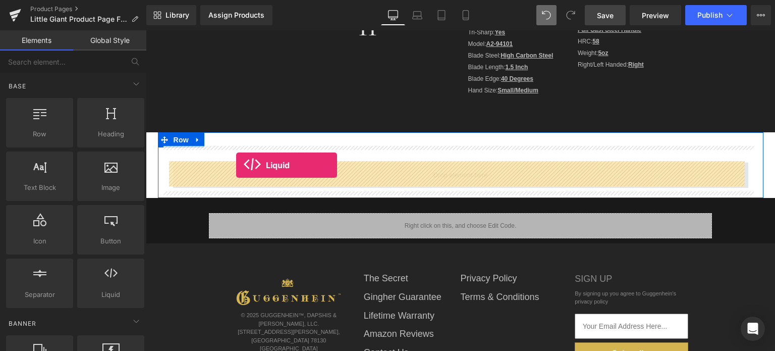
drag, startPoint x: 276, startPoint y: 294, endPoint x: 236, endPoint y: 165, distance: 134.7
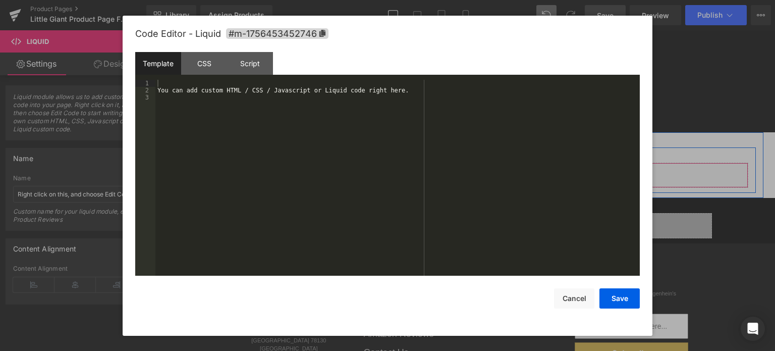
click at [471, 169] on div "Liquid" at bounding box center [460, 174] width 575 height 25
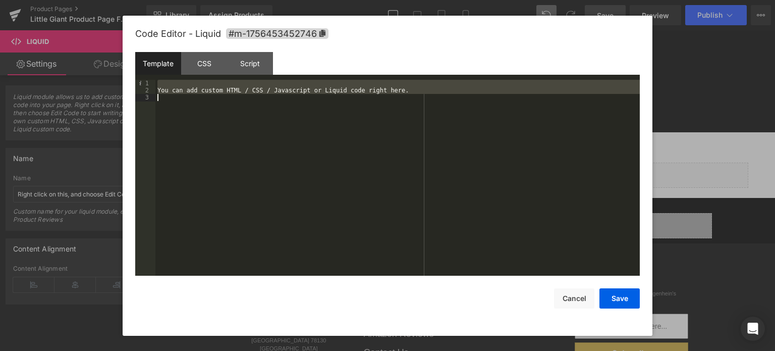
drag, startPoint x: 163, startPoint y: 83, endPoint x: 221, endPoint y: 114, distance: 65.0
click at [221, 114] on div "You can add custom HTML / CSS / Javascript or Liquid code right here." at bounding box center [397, 185] width 484 height 211
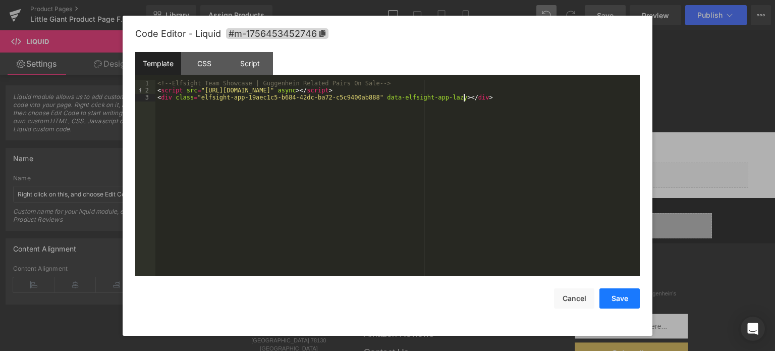
click at [626, 299] on button "Save" at bounding box center [619, 298] width 40 height 20
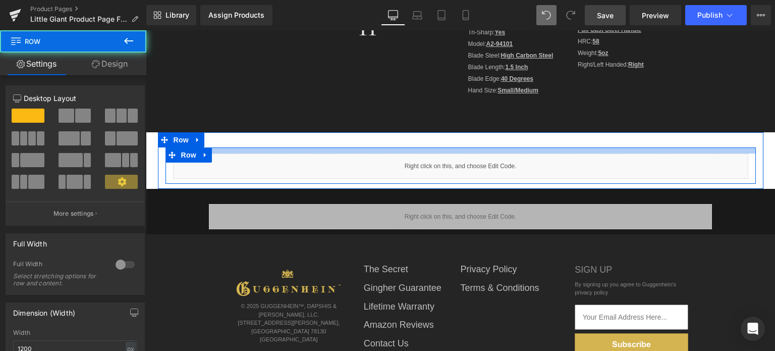
drag, startPoint x: 443, startPoint y: 151, endPoint x: 448, endPoint y: 138, distance: 14.1
click at [447, 141] on div "Liquid Row Row" at bounding box center [461, 160] width 606 height 57
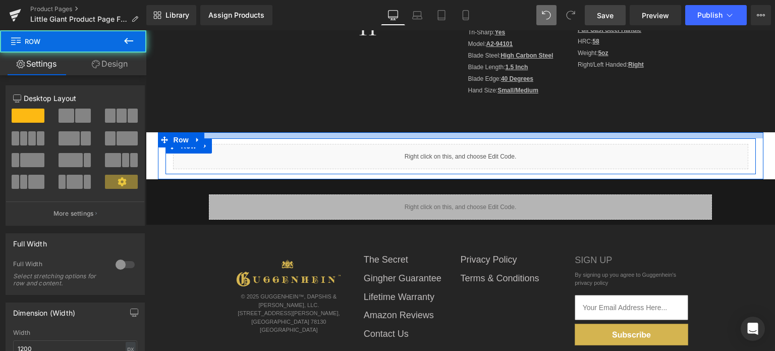
drag, startPoint x: 469, startPoint y: 142, endPoint x: 477, endPoint y: 125, distance: 19.0
click at [474, 132] on div at bounding box center [461, 135] width 606 height 6
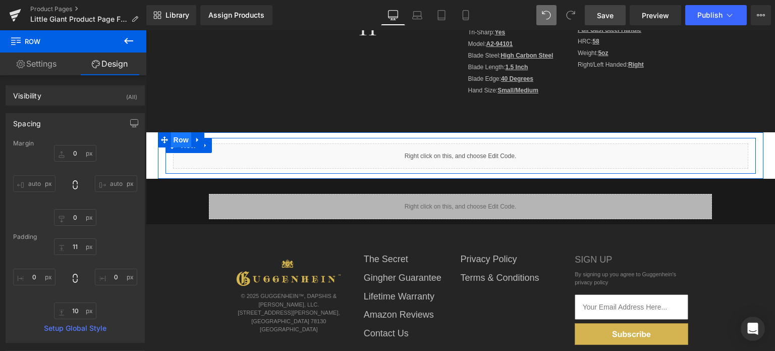
click at [174, 137] on span "Row" at bounding box center [181, 139] width 20 height 15
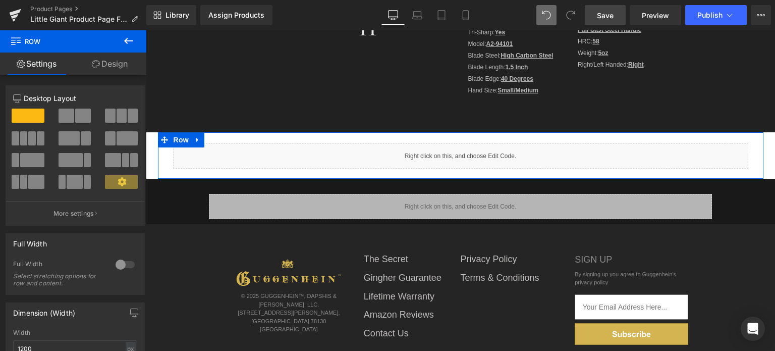
click at [113, 265] on div at bounding box center [125, 264] width 24 height 16
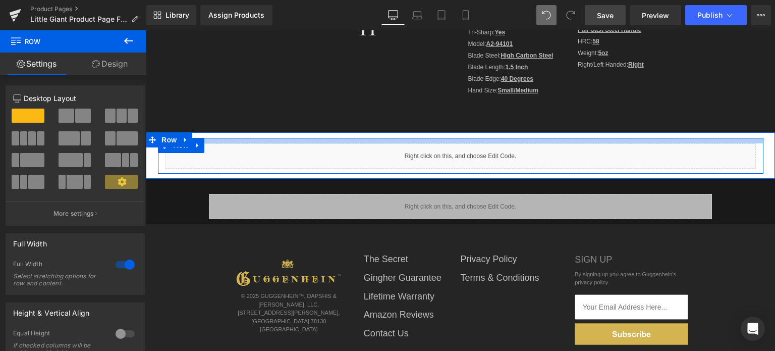
click at [244, 138] on div at bounding box center [461, 141] width 606 height 6
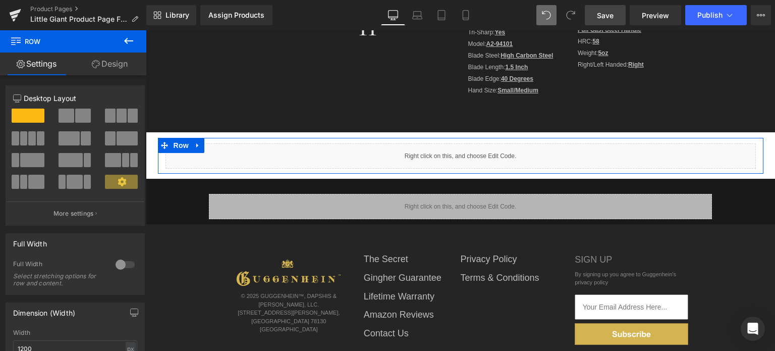
click at [118, 59] on link "Design" at bounding box center [109, 63] width 73 height 23
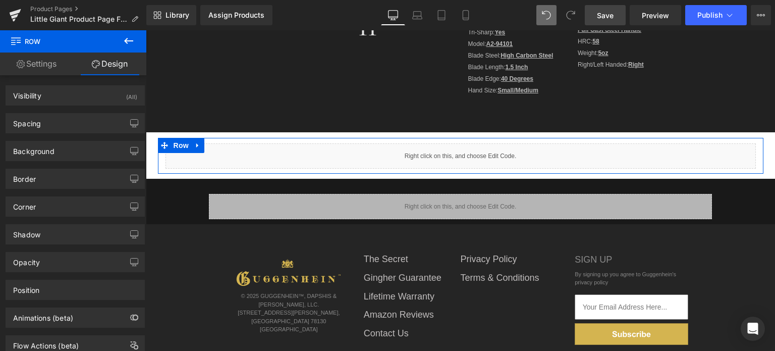
click at [38, 61] on link "Settings" at bounding box center [36, 63] width 73 height 23
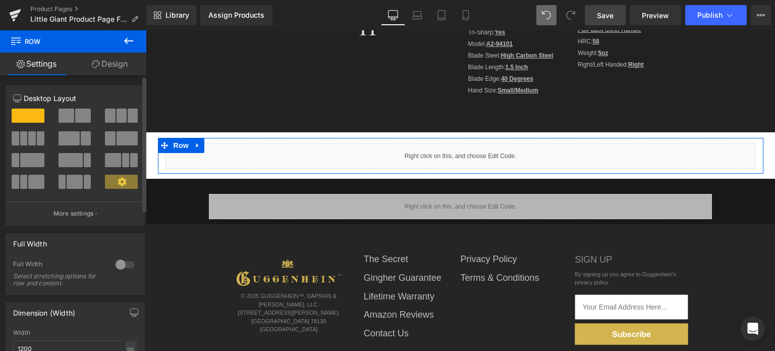
scroll to position [50, 0]
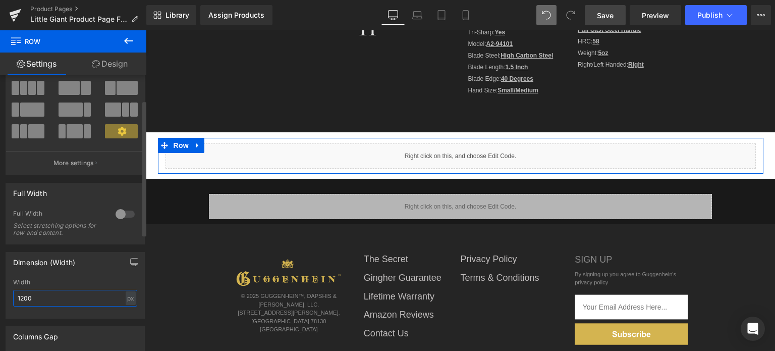
drag, startPoint x: 39, startPoint y: 296, endPoint x: 9, endPoint y: 296, distance: 30.3
click at [9, 296] on div "1200px Width 1200 px % px" at bounding box center [75, 298] width 138 height 39
type input "900"
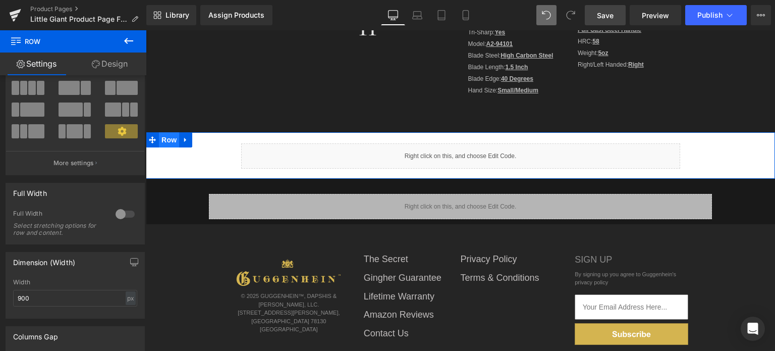
click at [171, 143] on span "Row" at bounding box center [169, 139] width 20 height 15
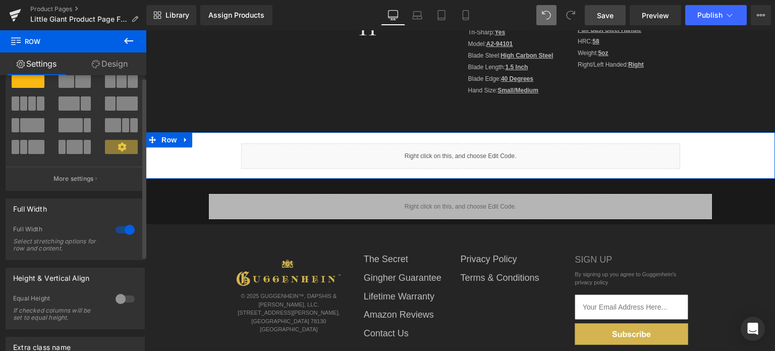
scroll to position [0, 0]
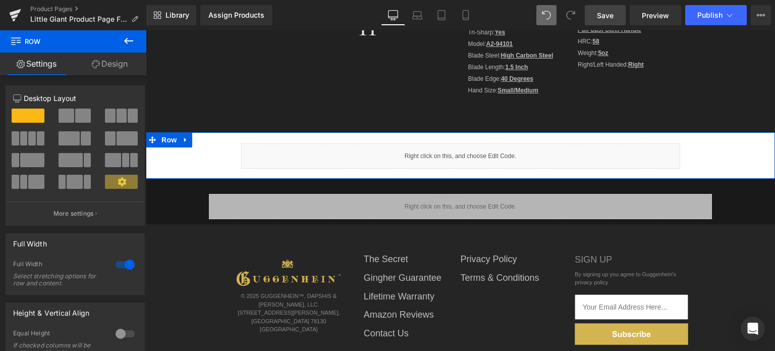
click at [119, 62] on link "Design" at bounding box center [109, 63] width 73 height 23
click at [0, 0] on div "Background" at bounding box center [0, 0] width 0 height 0
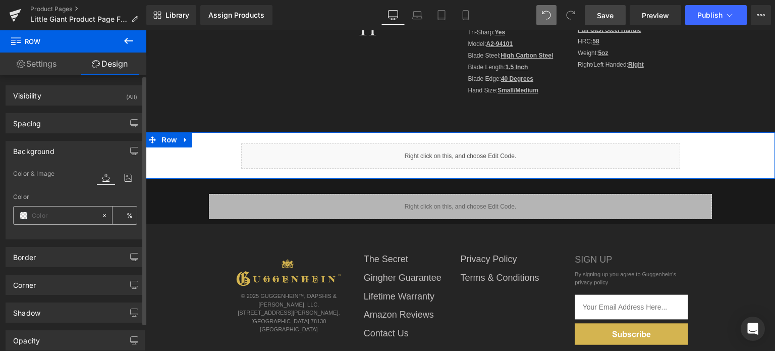
type input "transparent"
type input "0"
click at [24, 214] on span at bounding box center [24, 215] width 8 height 8
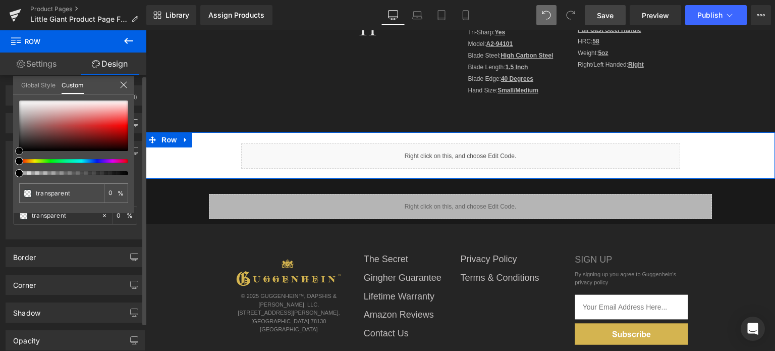
type input "#1a1818"
type input "100"
type input "#1a1818"
type input "100"
type input "#1f1d1d"
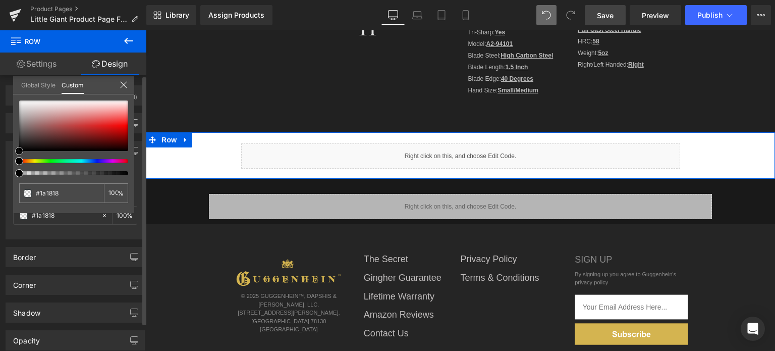
type input "#1f1d1d"
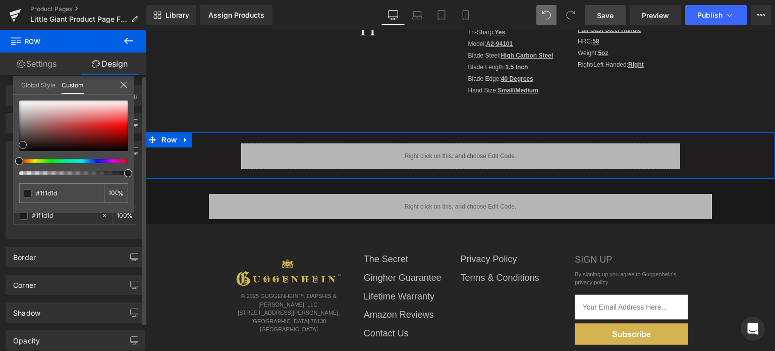
type input "#1c1b1b"
type input "#1a1818"
type input "#171616"
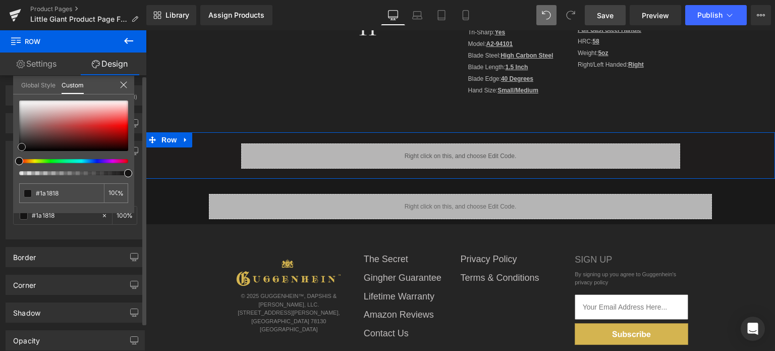
type input "#171616"
type input "#121111"
type input "#0f0e0e"
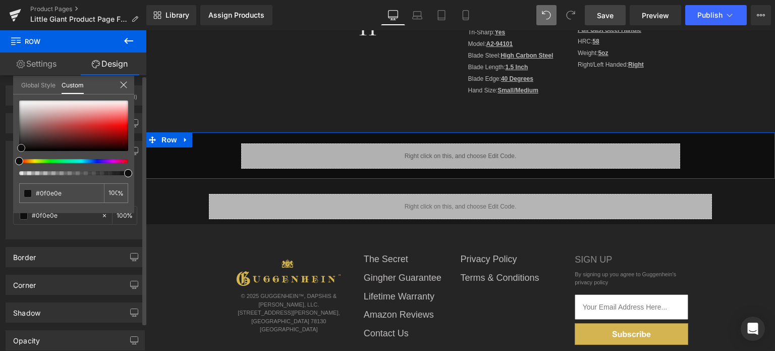
click at [21, 148] on div at bounding box center [73, 125] width 109 height 50
click at [608, 17] on span "Save" at bounding box center [605, 15] width 17 height 11
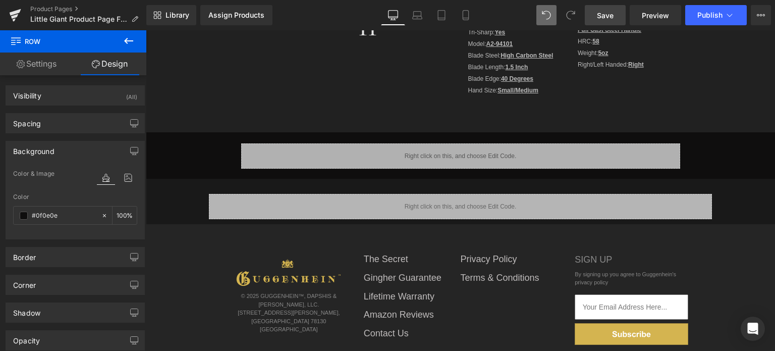
click at [160, 139] on body "Guggenhein 0 SHOPPING CART CLOSE No Products in the Cart . . . TOTAL: $0.00 PRO…" at bounding box center [460, 53] width 629 height 1025
click at [161, 139] on span "Row" at bounding box center [169, 139] width 20 height 15
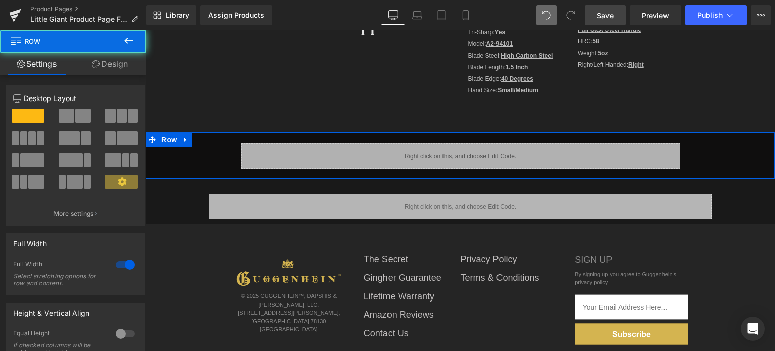
click at [107, 59] on link "Design" at bounding box center [109, 63] width 73 height 23
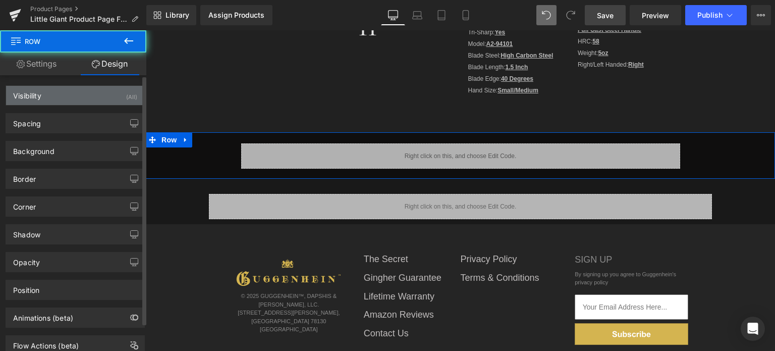
click at [73, 91] on div "Visibility (All)" at bounding box center [75, 95] width 138 height 19
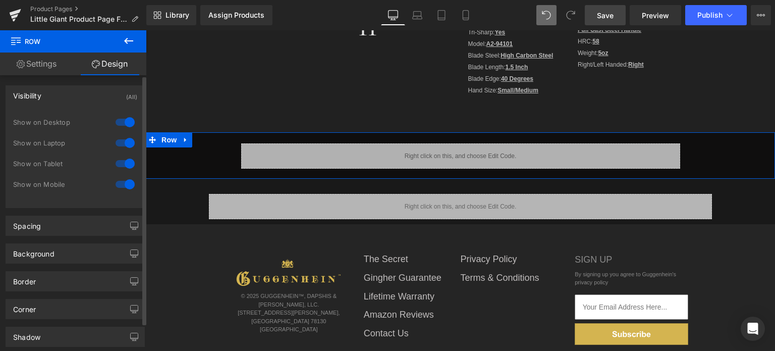
click at [122, 185] on div at bounding box center [125, 184] width 24 height 16
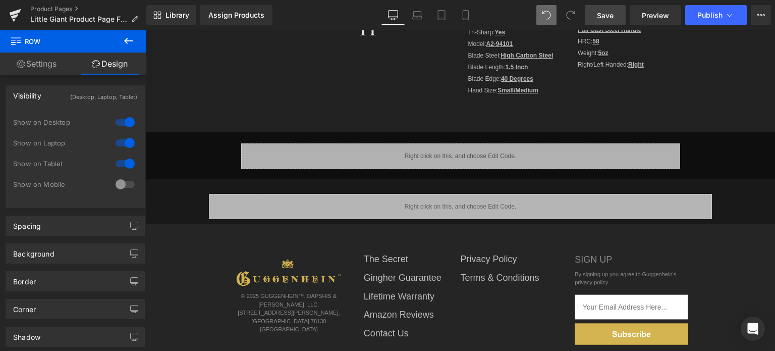
click at [606, 16] on span "Save" at bounding box center [605, 15] width 17 height 11
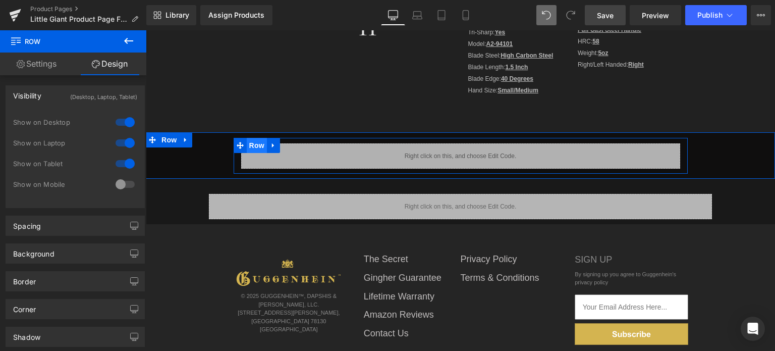
click at [252, 143] on span "Row" at bounding box center [257, 145] width 20 height 15
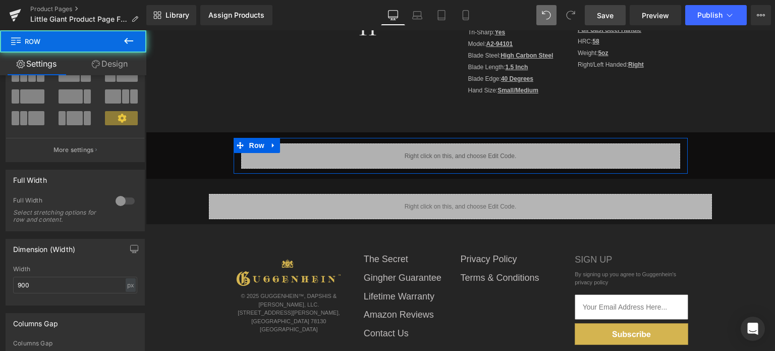
scroll to position [101, 0]
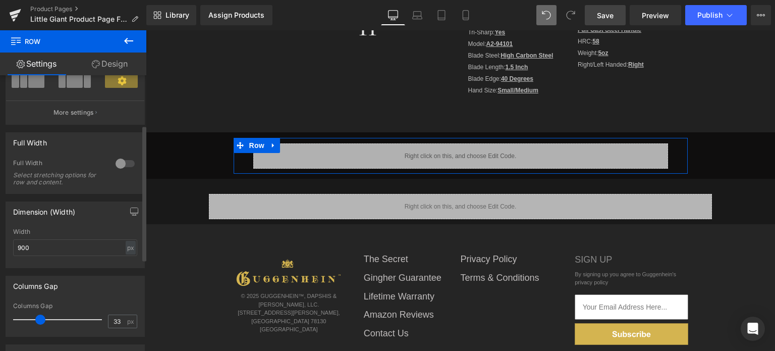
type input "32"
drag, startPoint x: 26, startPoint y: 317, endPoint x: 35, endPoint y: 320, distance: 9.6
click at [35, 320] on span at bounding box center [36, 319] width 10 height 10
click at [16, 249] on input "900" at bounding box center [75, 247] width 124 height 17
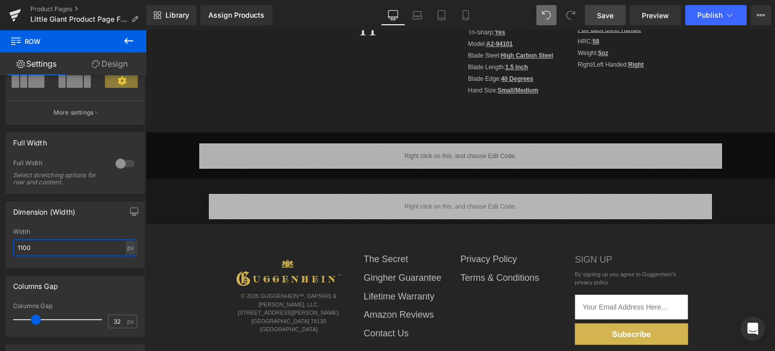
type input "1100"
click at [608, 14] on span "Save" at bounding box center [605, 15] width 17 height 11
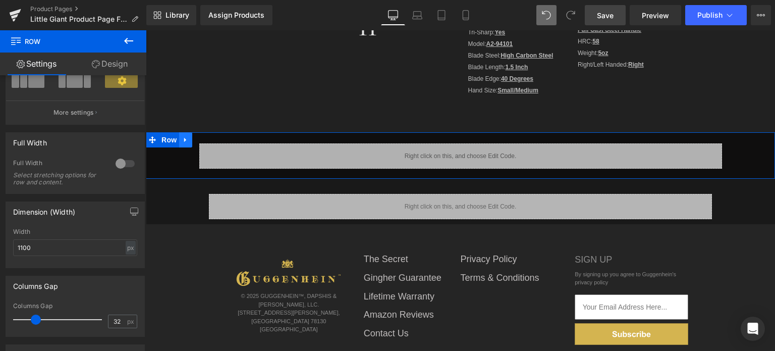
click at [182, 141] on icon at bounding box center [185, 140] width 7 height 8
click at [208, 141] on icon at bounding box center [211, 139] width 7 height 7
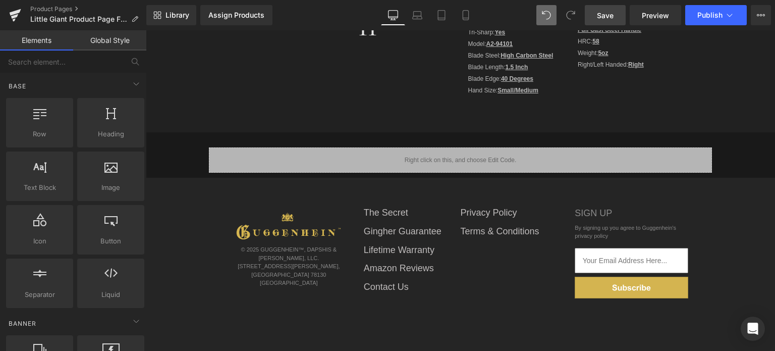
click at [614, 17] on span "Save" at bounding box center [605, 15] width 17 height 11
click at [612, 18] on span "Save" at bounding box center [605, 15] width 17 height 11
click at [607, 14] on span "Save" at bounding box center [605, 15] width 17 height 11
click at [609, 17] on span "Save" at bounding box center [605, 15] width 17 height 11
click at [467, 11] on icon at bounding box center [466, 15] width 10 height 10
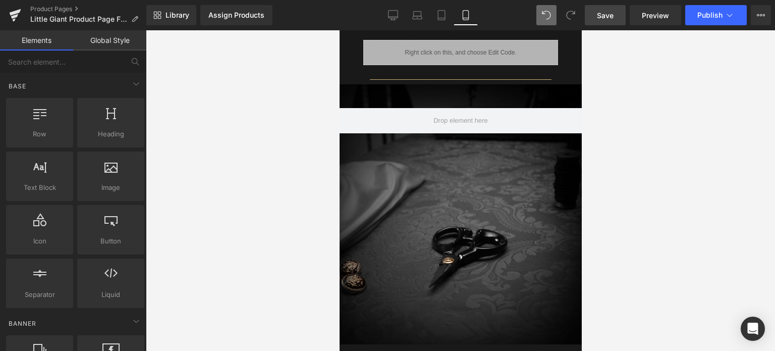
scroll to position [867, 0]
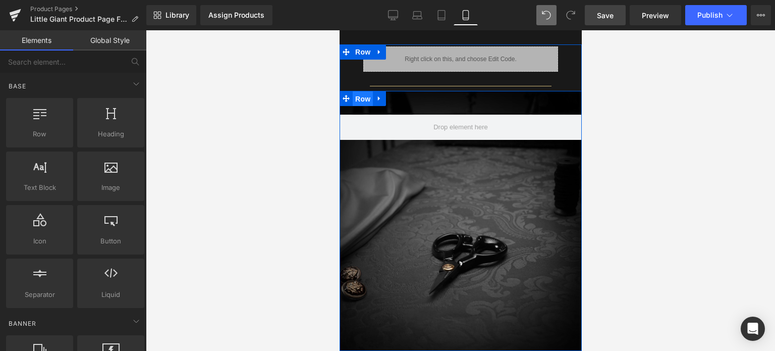
click at [363, 95] on span "Row" at bounding box center [362, 98] width 20 height 15
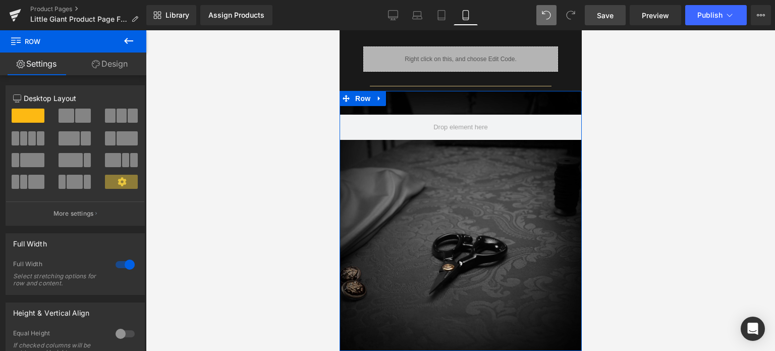
click at [115, 67] on link "Design" at bounding box center [109, 63] width 73 height 23
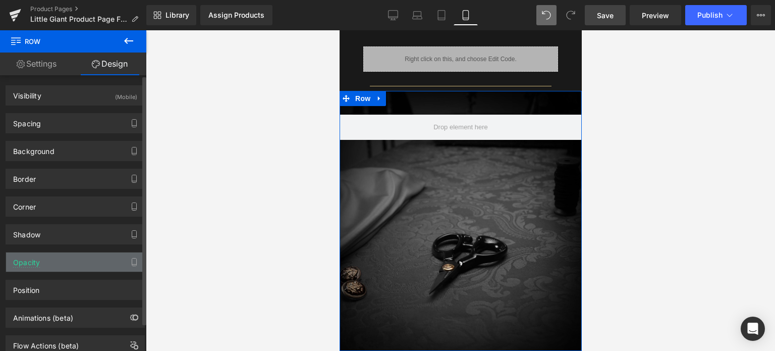
type input "#000000"
type input "90"
type input "123"
type input "31"
type input "92"
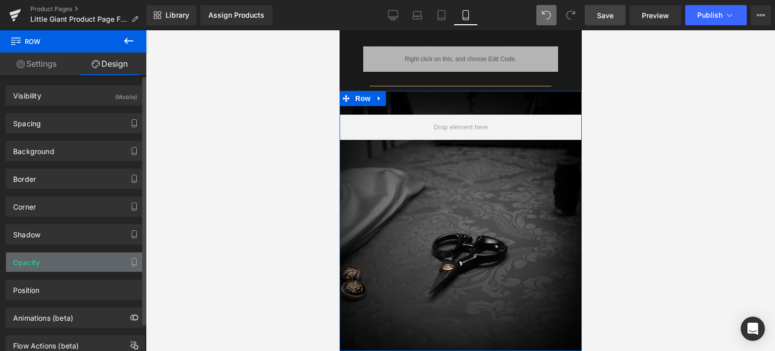
type input "-8"
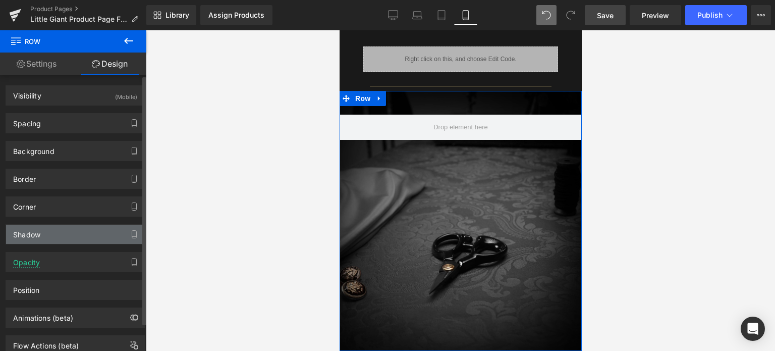
click at [75, 233] on div "Shadow" at bounding box center [75, 234] width 138 height 19
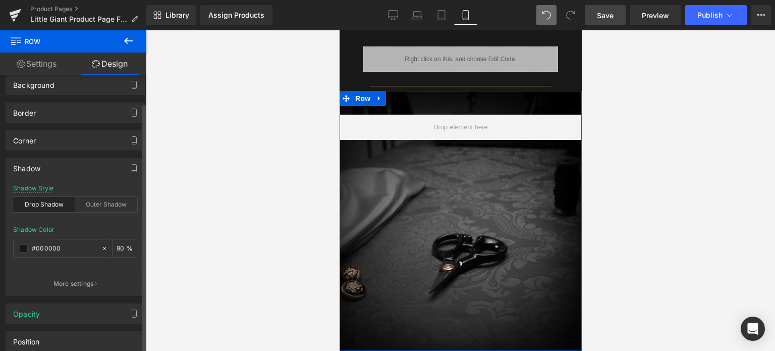
scroll to position [148, 0]
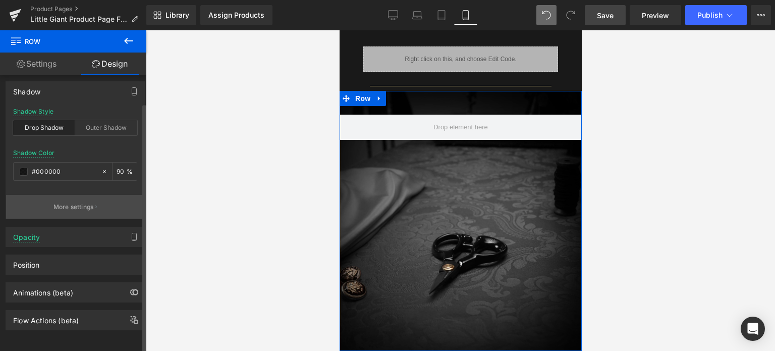
click at [81, 203] on p "More settings" at bounding box center [73, 206] width 40 height 9
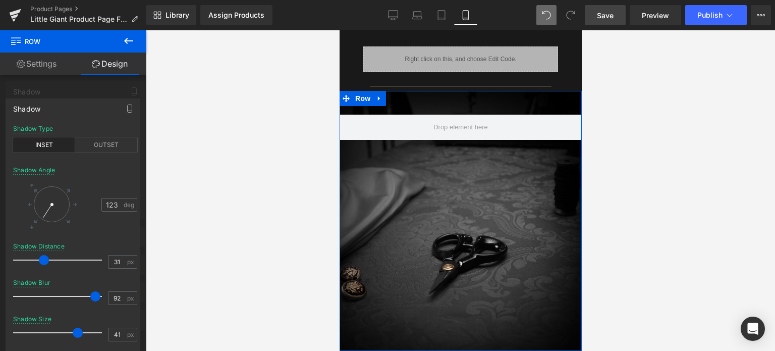
type input "42"
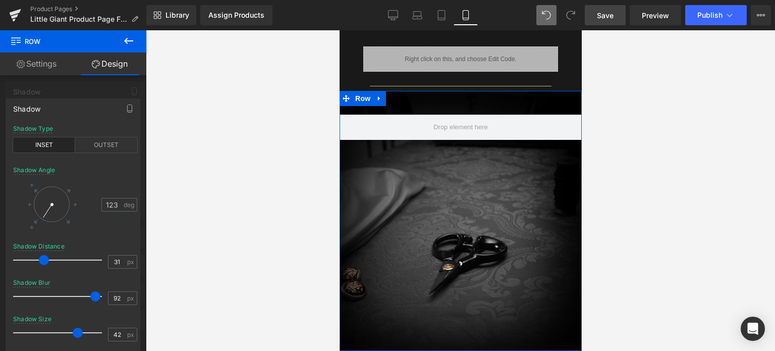
drag, startPoint x: 57, startPoint y: 332, endPoint x: 78, endPoint y: 331, distance: 21.2
click at [78, 331] on span at bounding box center [78, 332] width 10 height 10
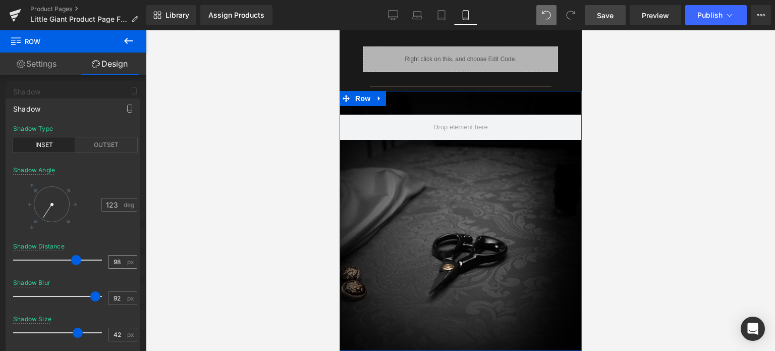
type input "100"
drag, startPoint x: 43, startPoint y: 261, endPoint x: 108, endPoint y: 259, distance: 65.6
click at [108, 259] on div "Shadow Distance 100 px" at bounding box center [75, 260] width 124 height 34
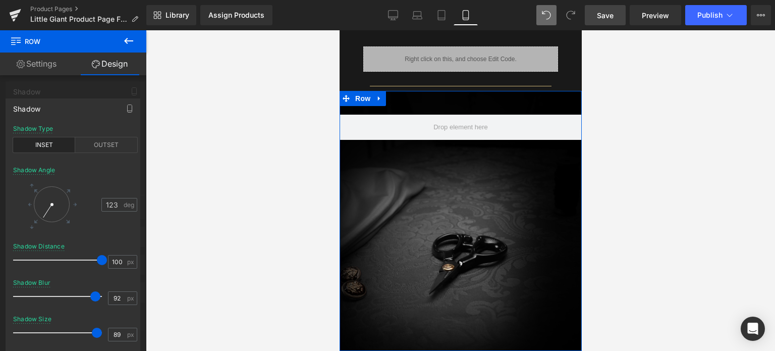
type input "90"
drag, startPoint x: 80, startPoint y: 333, endPoint x: 100, endPoint y: 332, distance: 20.2
click at [100, 332] on span at bounding box center [98, 332] width 10 height 10
click at [51, 195] on div at bounding box center [52, 204] width 36 height 36
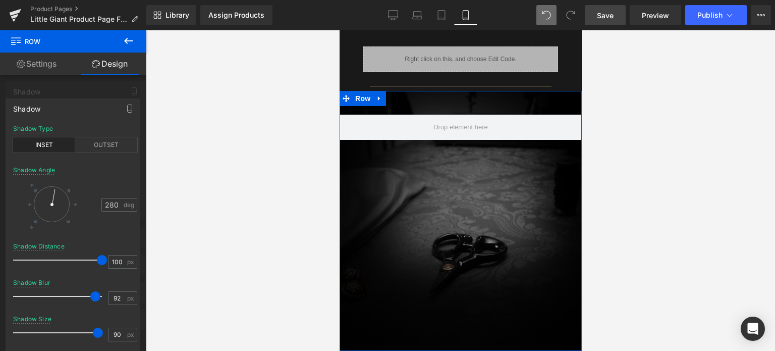
click at [51, 215] on div at bounding box center [52, 204] width 36 height 36
type input "87"
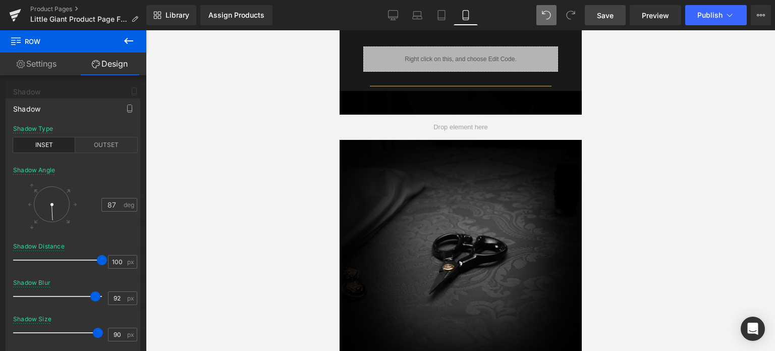
scroll to position [926, 0]
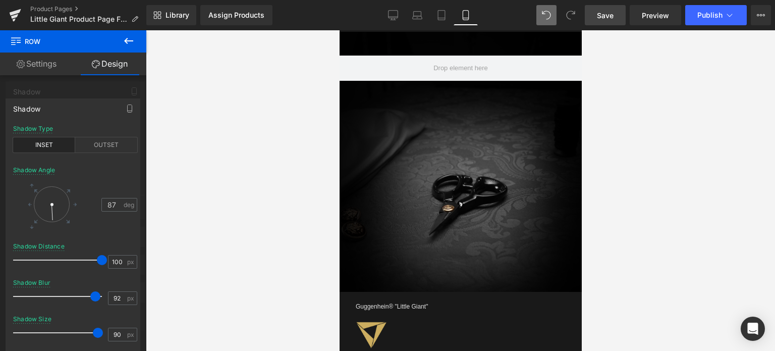
click at [614, 16] on span "Save" at bounding box center [605, 15] width 17 height 11
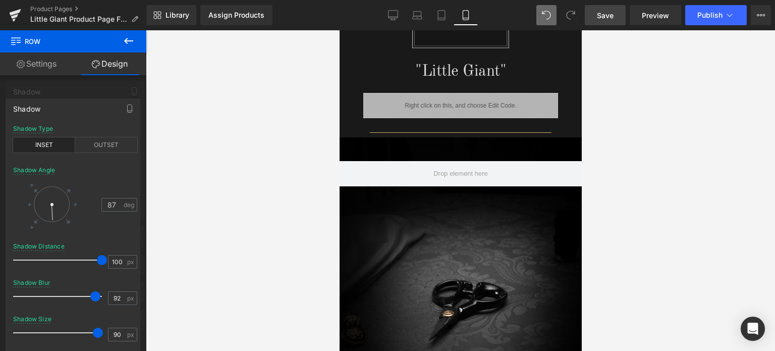
scroll to position [775, 0]
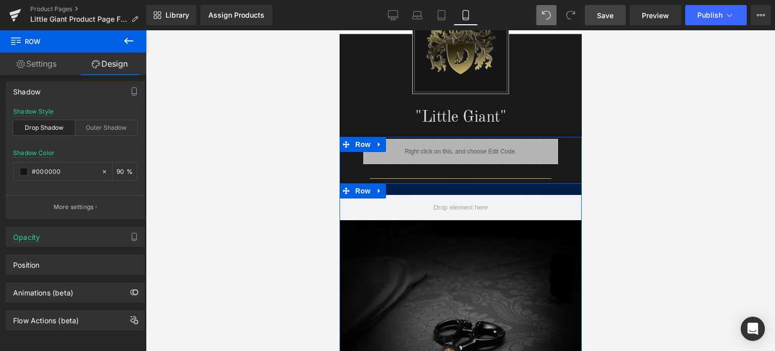
drag, startPoint x: 511, startPoint y: 194, endPoint x: 574, endPoint y: 231, distance: 73.5
click at [514, 183] on div at bounding box center [460, 189] width 242 height 12
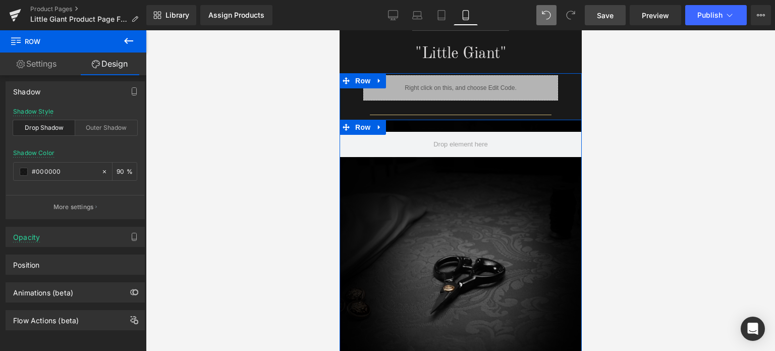
scroll to position [876, 0]
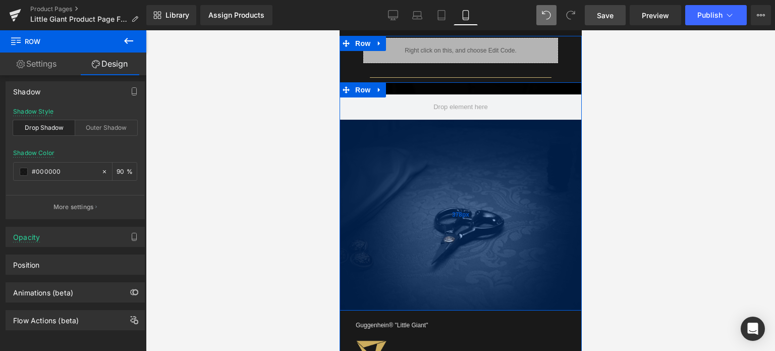
drag, startPoint x: 500, startPoint y: 321, endPoint x: 502, endPoint y: 301, distance: 20.3
click at [502, 301] on div "378px" at bounding box center [460, 215] width 242 height 191
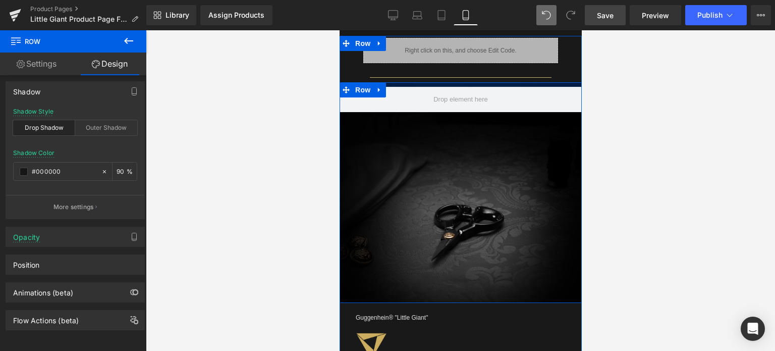
drag, startPoint x: 515, startPoint y: 83, endPoint x: 516, endPoint y: 75, distance: 7.7
click at [516, 75] on div "Liquid Row Separator Row 378px Guggenhein® "Little Giant" Text Block Ultra Head…" at bounding box center [460, 346] width 210 height 617
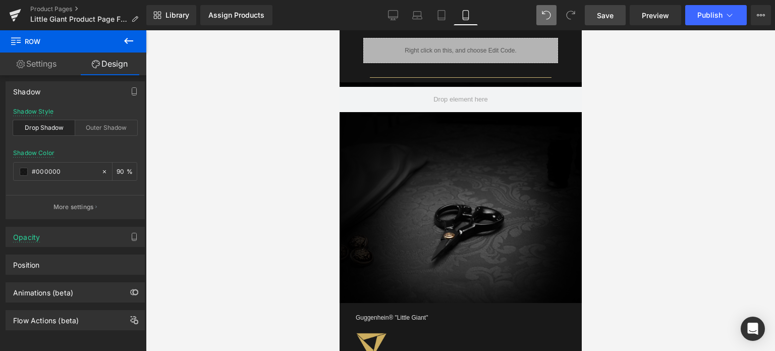
click at [612, 13] on span "Save" at bounding box center [605, 15] width 17 height 11
click at [609, 14] on span "Save" at bounding box center [605, 15] width 17 height 11
click at [607, 14] on span "Save" at bounding box center [605, 15] width 17 height 11
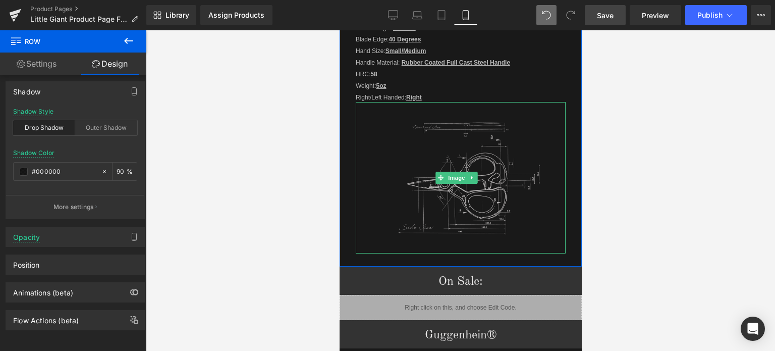
scroll to position [1280, 0]
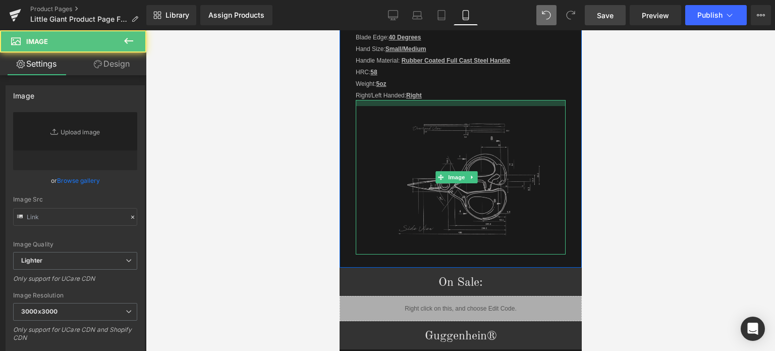
type input "[URL][DOMAIN_NAME]"
drag, startPoint x: 512, startPoint y: 96, endPoint x: 1059, endPoint y: 155, distance: 549.6
click at [512, 100] on div at bounding box center [460, 103] width 210 height 6
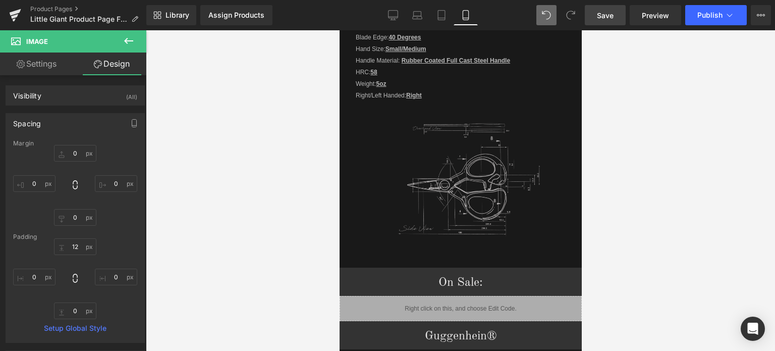
type input "0"
type input "12"
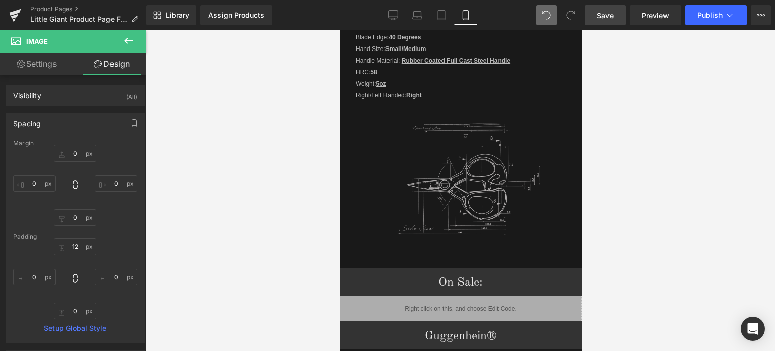
type input "0"
click at [606, 10] on span "Save" at bounding box center [605, 15] width 17 height 11
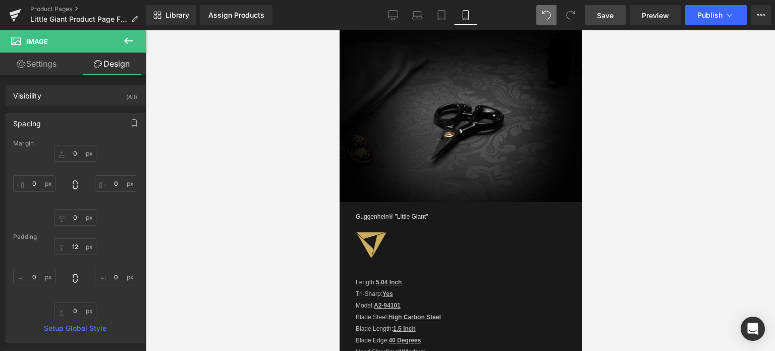
scroll to position [826, 0]
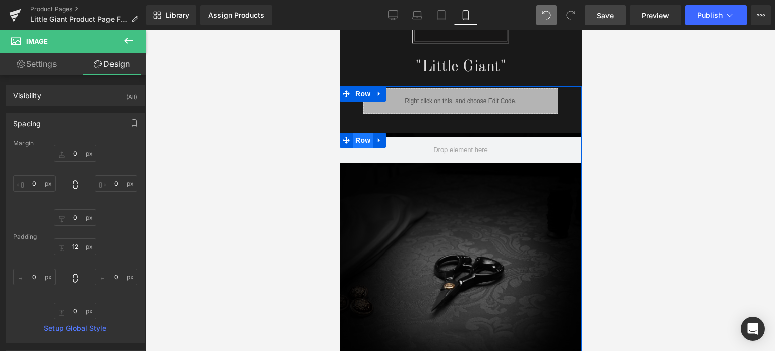
click at [358, 135] on span "Row" at bounding box center [362, 140] width 20 height 15
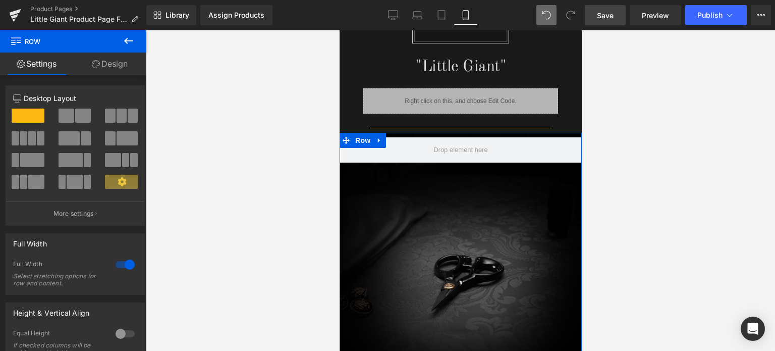
click at [109, 63] on link "Design" at bounding box center [109, 63] width 73 height 23
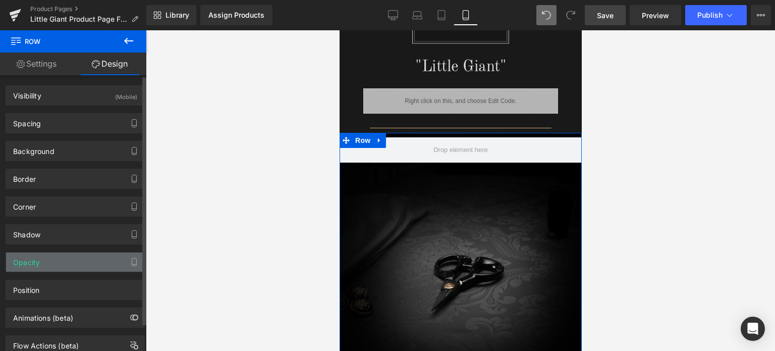
click at [71, 262] on div "Opacity" at bounding box center [75, 261] width 138 height 19
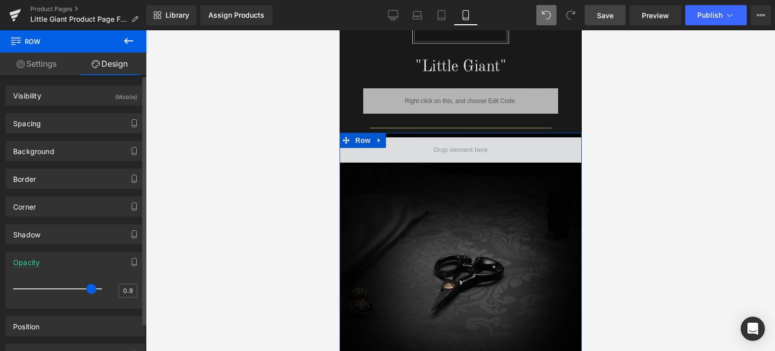
type input "1"
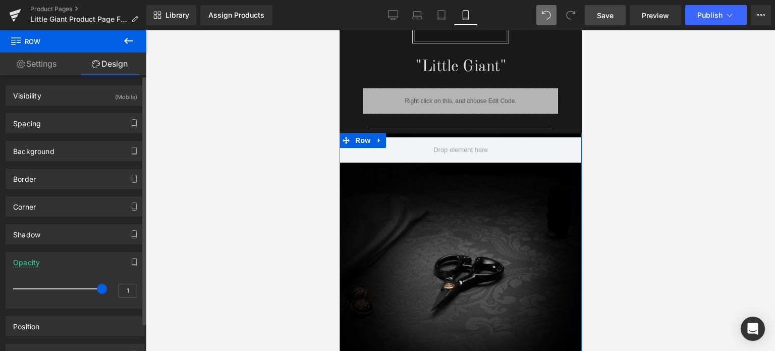
drag, startPoint x: 95, startPoint y: 289, endPoint x: 102, endPoint y: 285, distance: 8.4
click at [101, 288] on span at bounding box center [102, 289] width 10 height 10
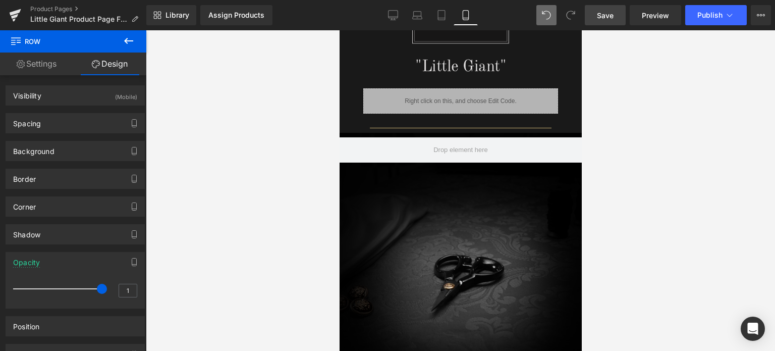
click at [608, 14] on span "Save" at bounding box center [605, 15] width 17 height 11
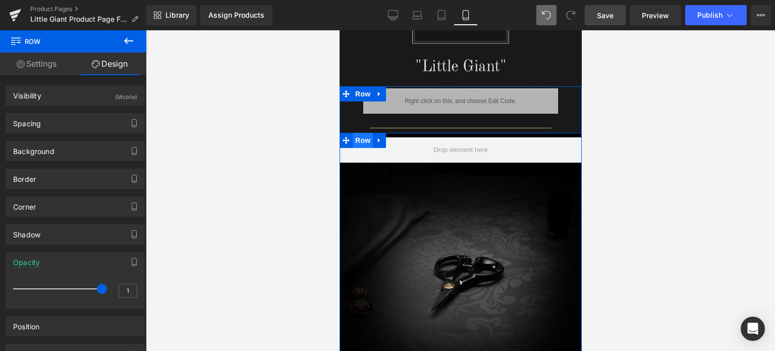
click at [356, 136] on span "Row" at bounding box center [362, 140] width 20 height 15
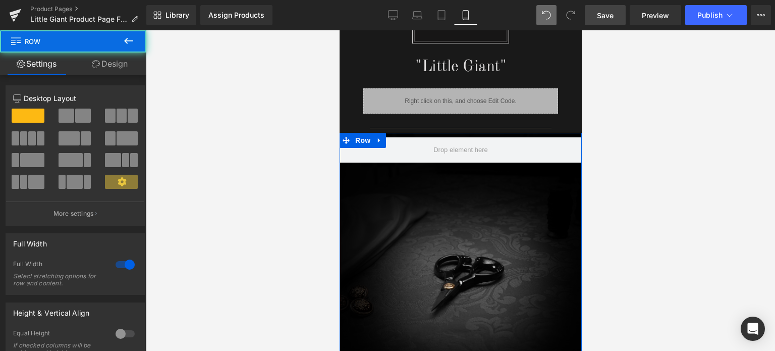
click at [110, 62] on link "Design" at bounding box center [109, 63] width 73 height 23
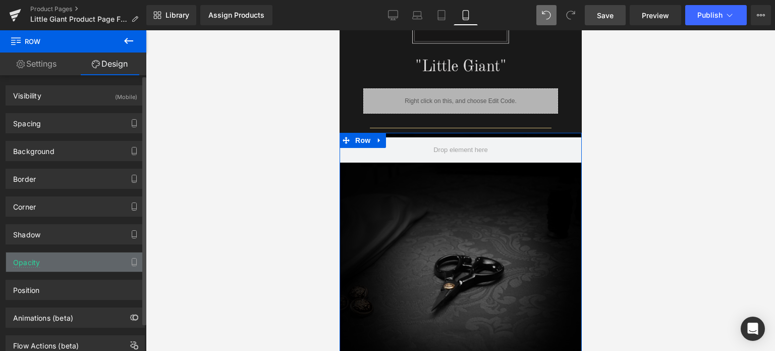
click at [71, 264] on div "Opacity" at bounding box center [75, 261] width 138 height 19
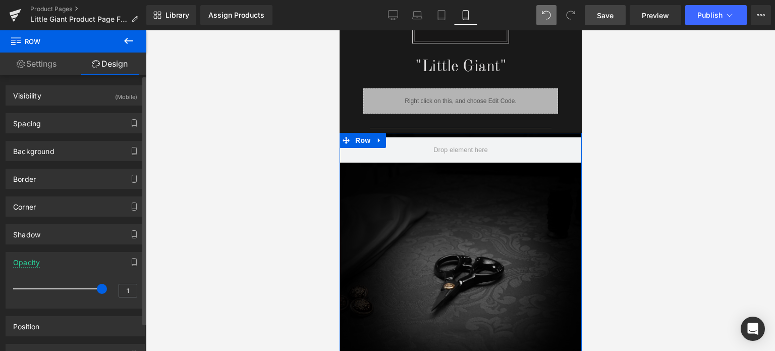
click at [71, 263] on div "Opacity" at bounding box center [75, 261] width 138 height 19
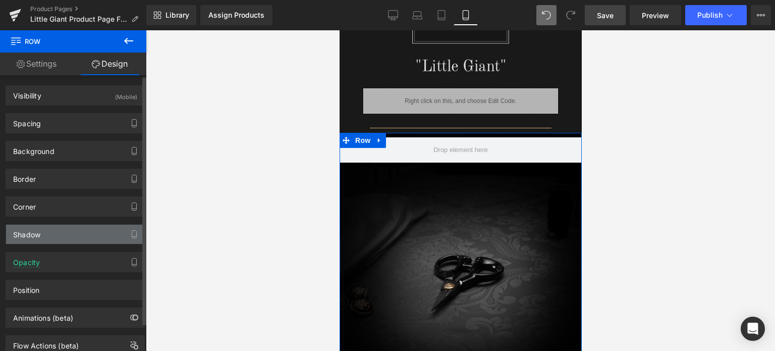
click at [56, 238] on div "Shadow" at bounding box center [75, 234] width 138 height 19
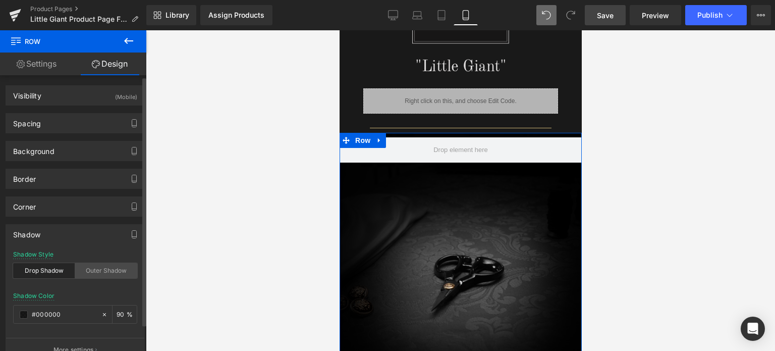
scroll to position [50, 0]
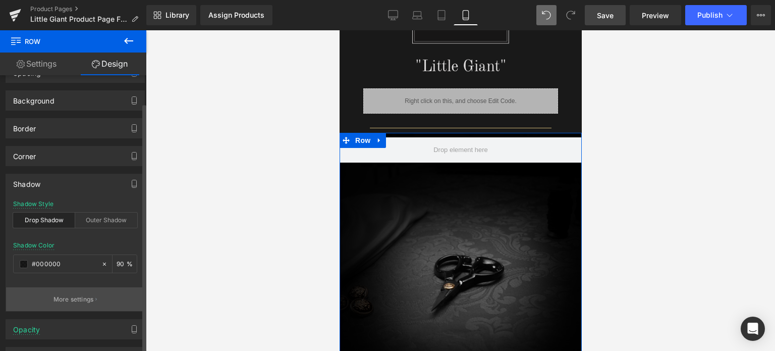
click at [83, 297] on p "More settings" at bounding box center [73, 299] width 40 height 9
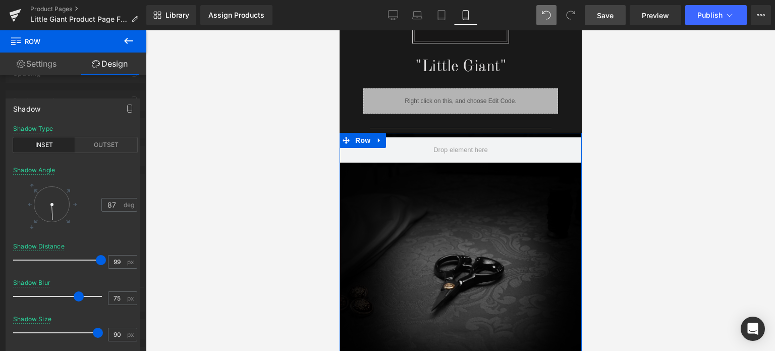
type input "76"
drag, startPoint x: 94, startPoint y: 297, endPoint x: 81, endPoint y: 296, distance: 13.7
click at [81, 296] on span at bounding box center [82, 296] width 10 height 10
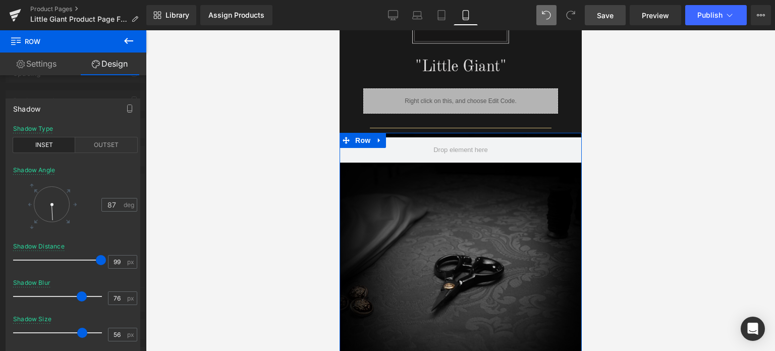
type input "58"
drag, startPoint x: 95, startPoint y: 334, endPoint x: 81, endPoint y: 331, distance: 13.9
click at [81, 331] on span at bounding box center [84, 332] width 10 height 10
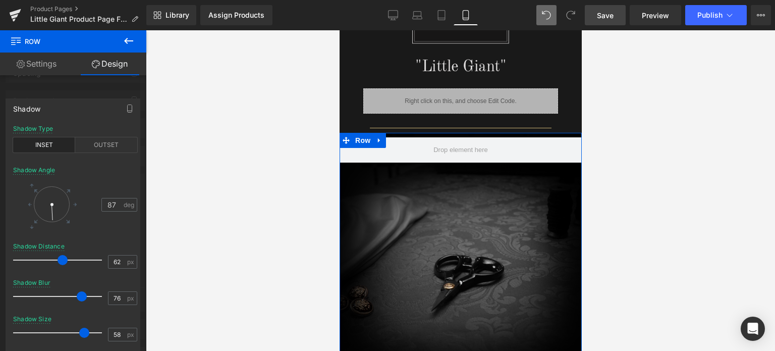
type input "63"
drag, startPoint x: 101, startPoint y: 260, endPoint x: 71, endPoint y: 260, distance: 30.3
click at [71, 260] on span at bounding box center [71, 260] width 10 height 10
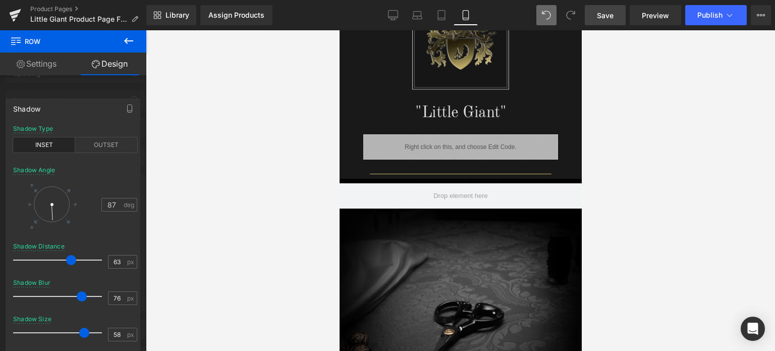
scroll to position [775, 0]
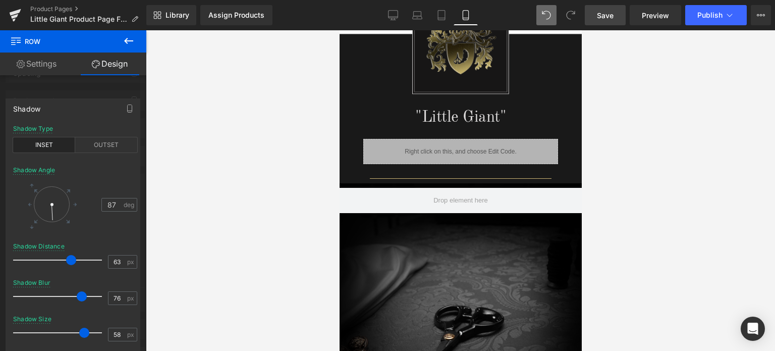
click at [610, 19] on span "Save" at bounding box center [605, 15] width 17 height 11
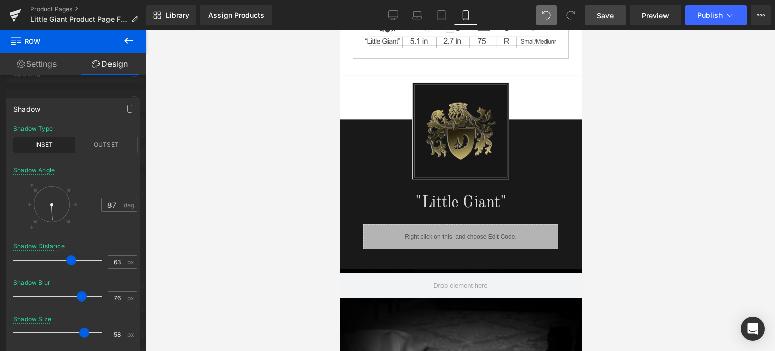
scroll to position [674, 0]
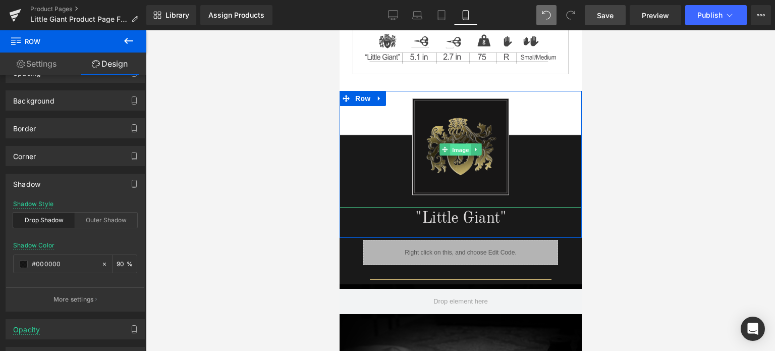
click at [458, 145] on span "Image" at bounding box center [460, 149] width 21 height 12
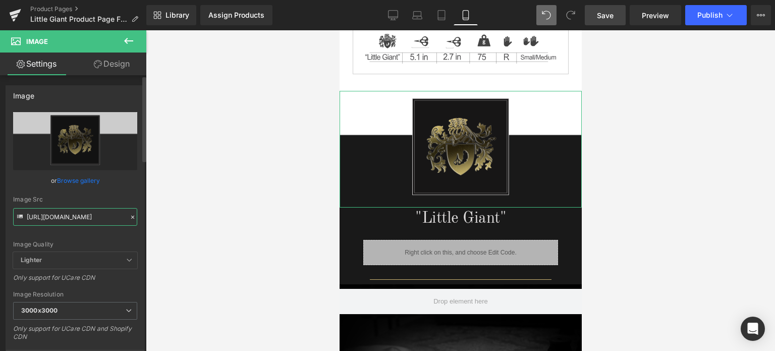
click at [70, 218] on input "[URL][DOMAIN_NAME]" at bounding box center [75, 217] width 124 height 18
paste input "4_be78f3b5-9a6d-4dd0-a915-c21dd332d41c.png?v=1756456996"
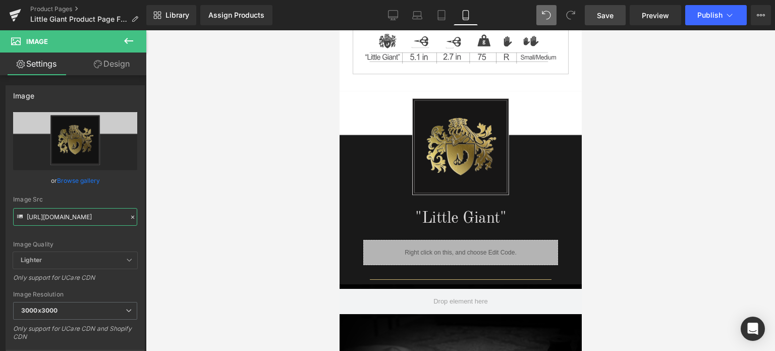
type input "[URL][DOMAIN_NAME]"
click at [610, 13] on span "Save" at bounding box center [605, 15] width 17 height 11
click at [612, 18] on span "Save" at bounding box center [605, 15] width 17 height 11
click at [611, 11] on span "Save" at bounding box center [605, 15] width 17 height 11
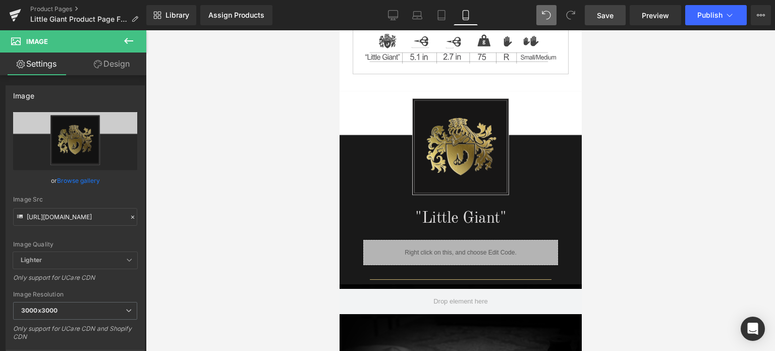
click at [604, 13] on span "Save" at bounding box center [605, 15] width 17 height 11
click at [606, 17] on span "Save" at bounding box center [605, 15] width 17 height 11
click at [611, 18] on span "Save" at bounding box center [605, 15] width 17 height 11
click at [59, 9] on link "Product Pages" at bounding box center [88, 9] width 116 height 8
